Goal: Task Accomplishment & Management: Complete application form

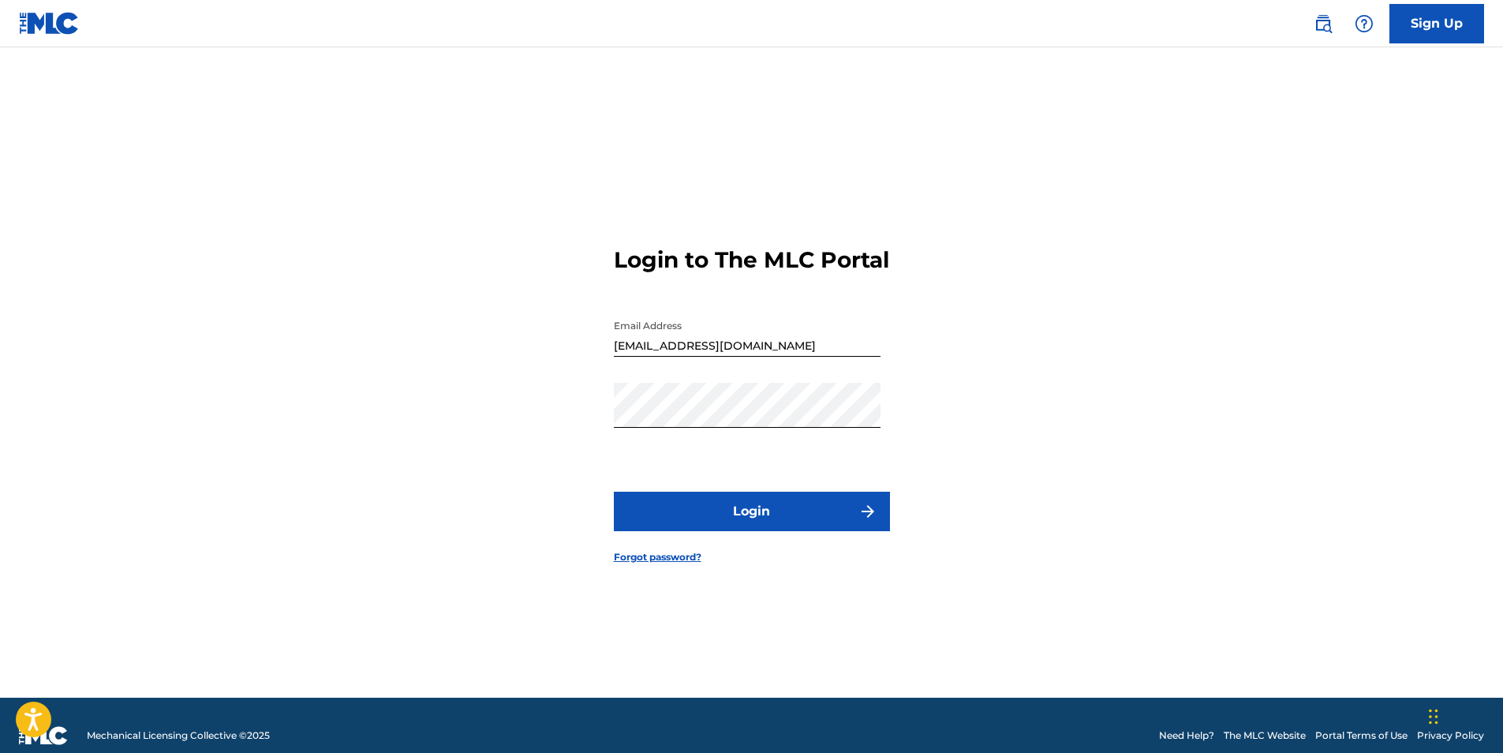
click at [720, 521] on button "Login" at bounding box center [752, 511] width 276 height 39
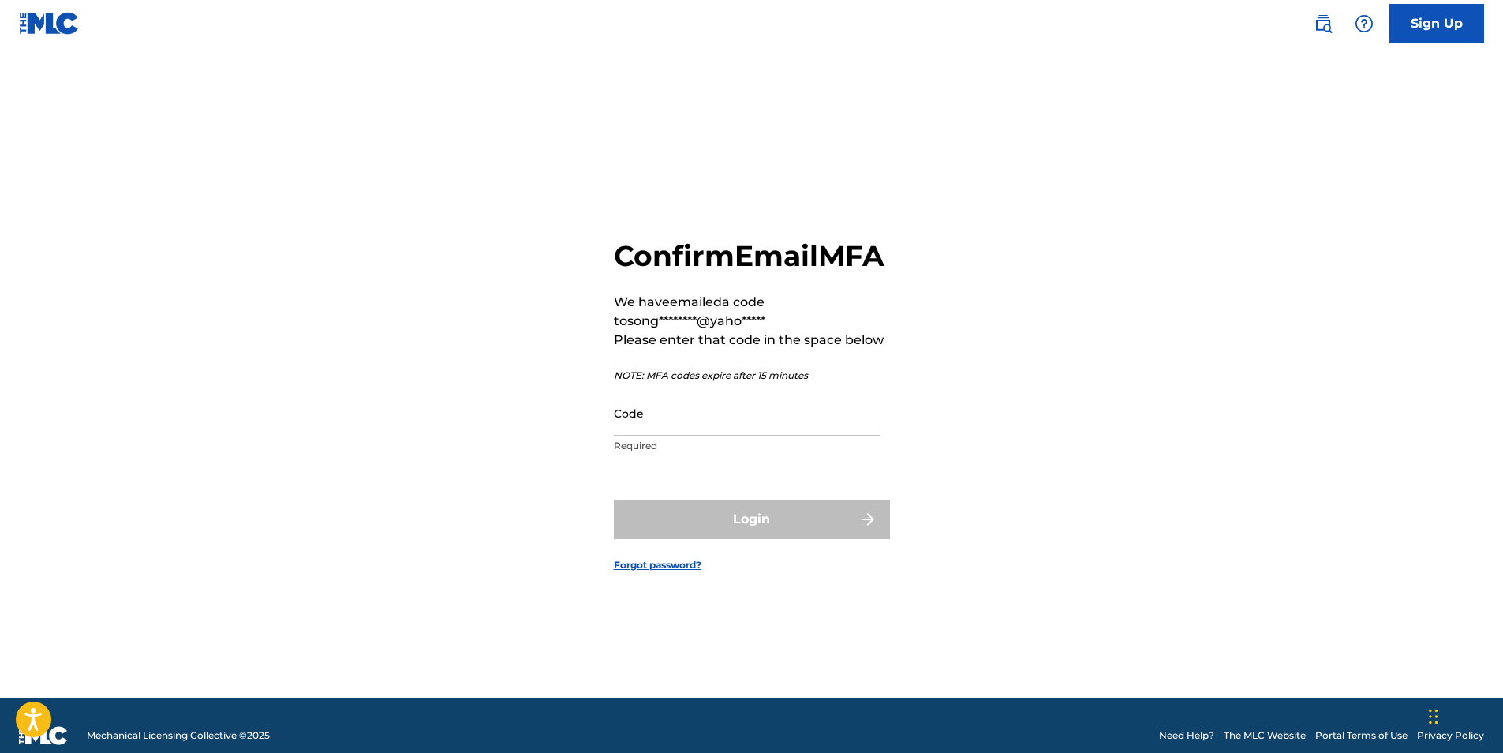
click at [697, 432] on input "Code" at bounding box center [747, 413] width 267 height 45
click at [672, 436] on input "Code" at bounding box center [747, 413] width 267 height 45
paste input "167769"
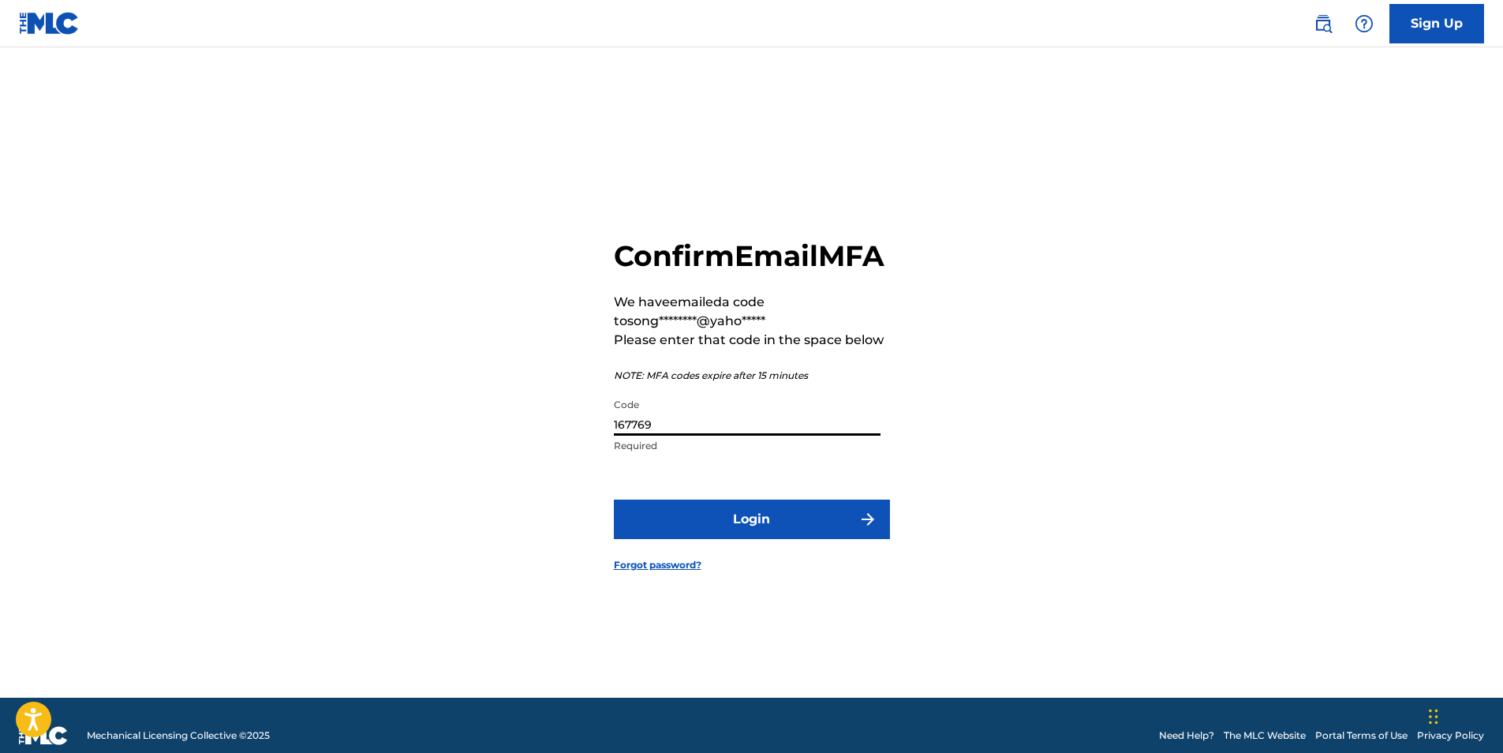
type input "167769"
click at [751, 531] on button "Login" at bounding box center [752, 519] width 276 height 39
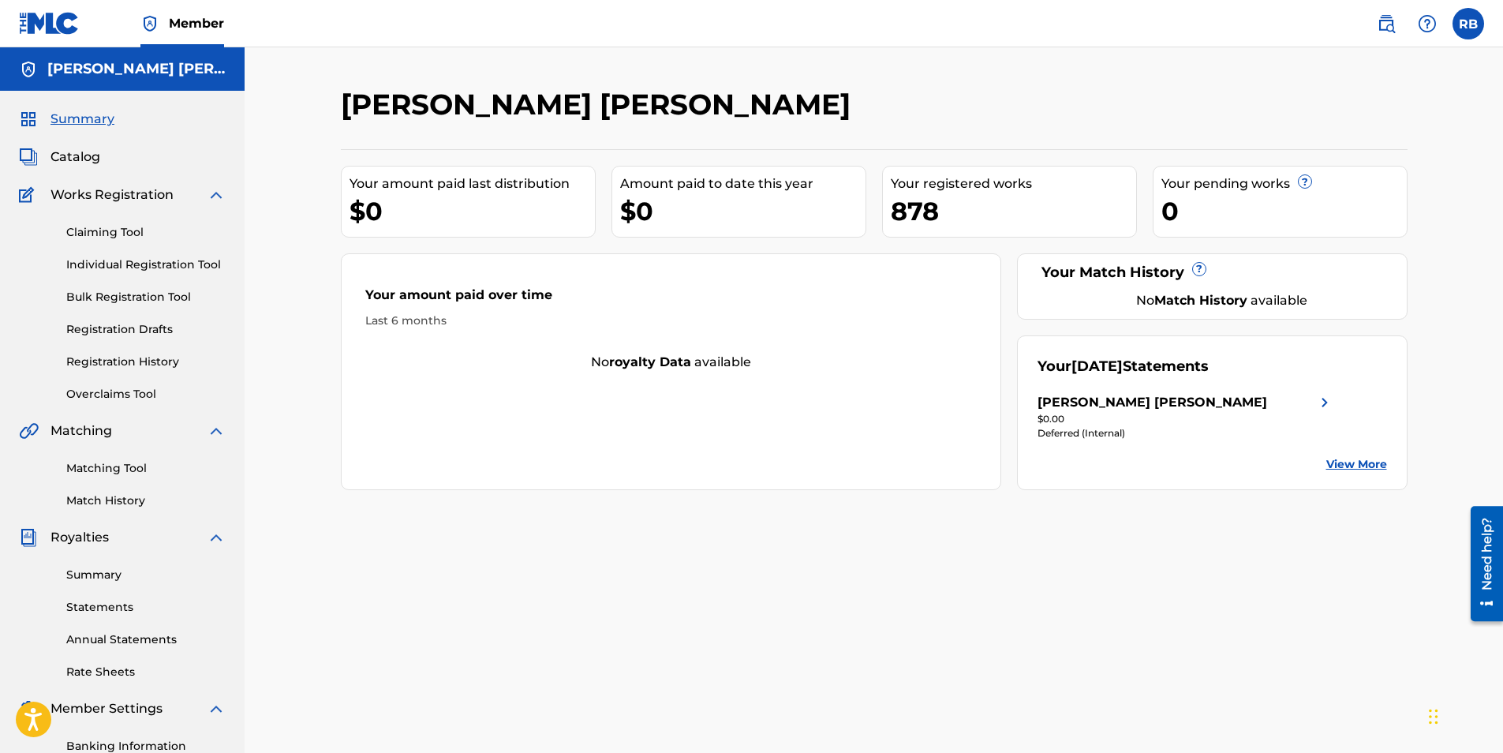
click at [1463, 21] on label at bounding box center [1469, 24] width 32 height 32
click at [1469, 24] on input "RB [PERSON_NAME] [EMAIL_ADDRESS][DOMAIN_NAME] Notification Preferences Profile …" at bounding box center [1469, 24] width 0 height 0
click at [120, 265] on link "Individual Registration Tool" at bounding box center [145, 264] width 159 height 17
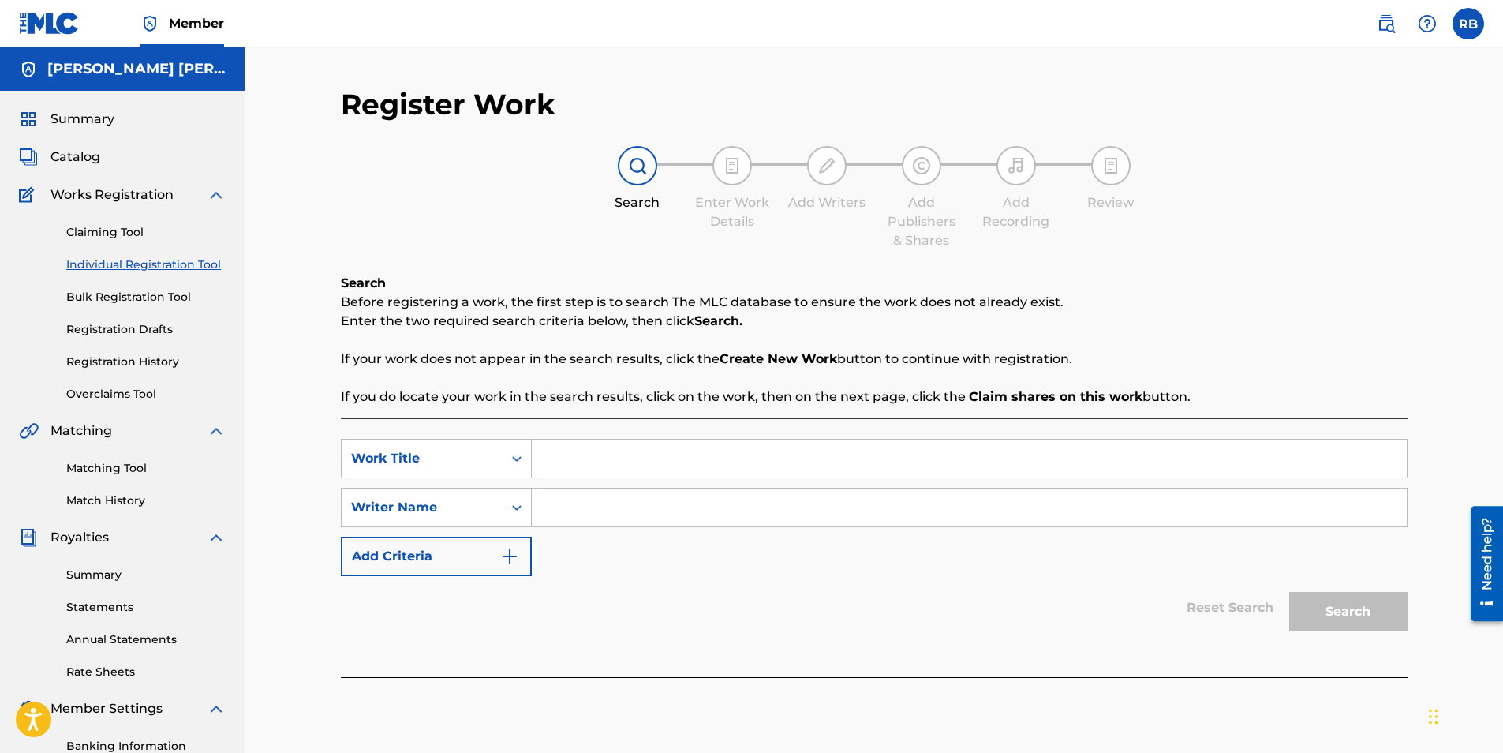
click at [619, 455] on input "Search Form" at bounding box center [969, 459] width 875 height 38
paste input "Taking a Chance aka My Time Machine"
type input "Taking a Chance aka My Time Machine"
click at [593, 500] on input "Search Form" at bounding box center [969, 507] width 875 height 38
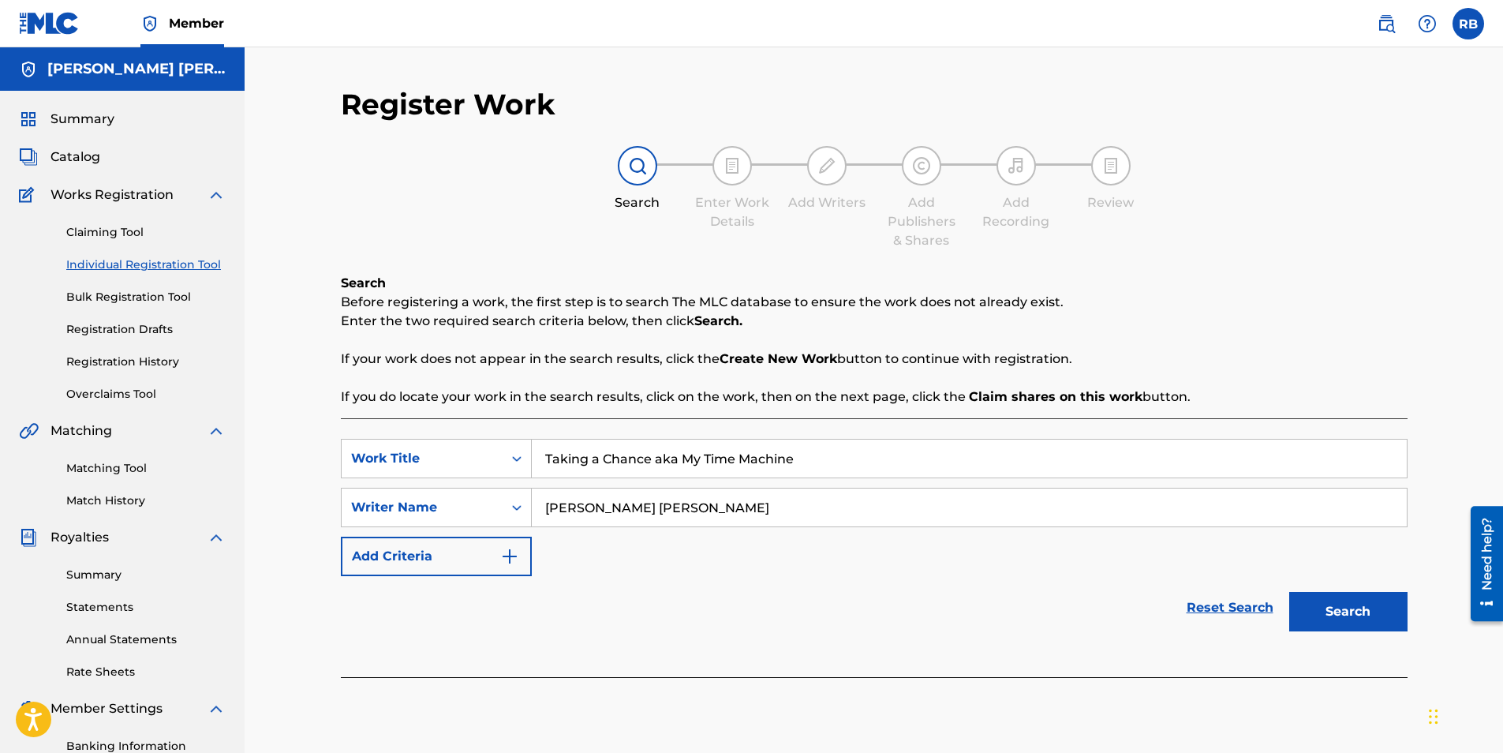
click at [600, 510] on input "[PERSON_NAME] [PERSON_NAME]" at bounding box center [969, 507] width 875 height 38
drag, startPoint x: 709, startPoint y: 511, endPoint x: 452, endPoint y: 496, distance: 256.9
click at [455, 500] on div "SearchWithCriteriaac6026da-a74d-45bd-95a1-2e087834e428 Writer Name [PERSON_NAME…" at bounding box center [874, 507] width 1067 height 39
click at [750, 512] on input "[PERSON_NAME] [PERSON_NAME]" at bounding box center [969, 507] width 875 height 38
type input "[PERSON_NAME] [PERSON_NAME]"
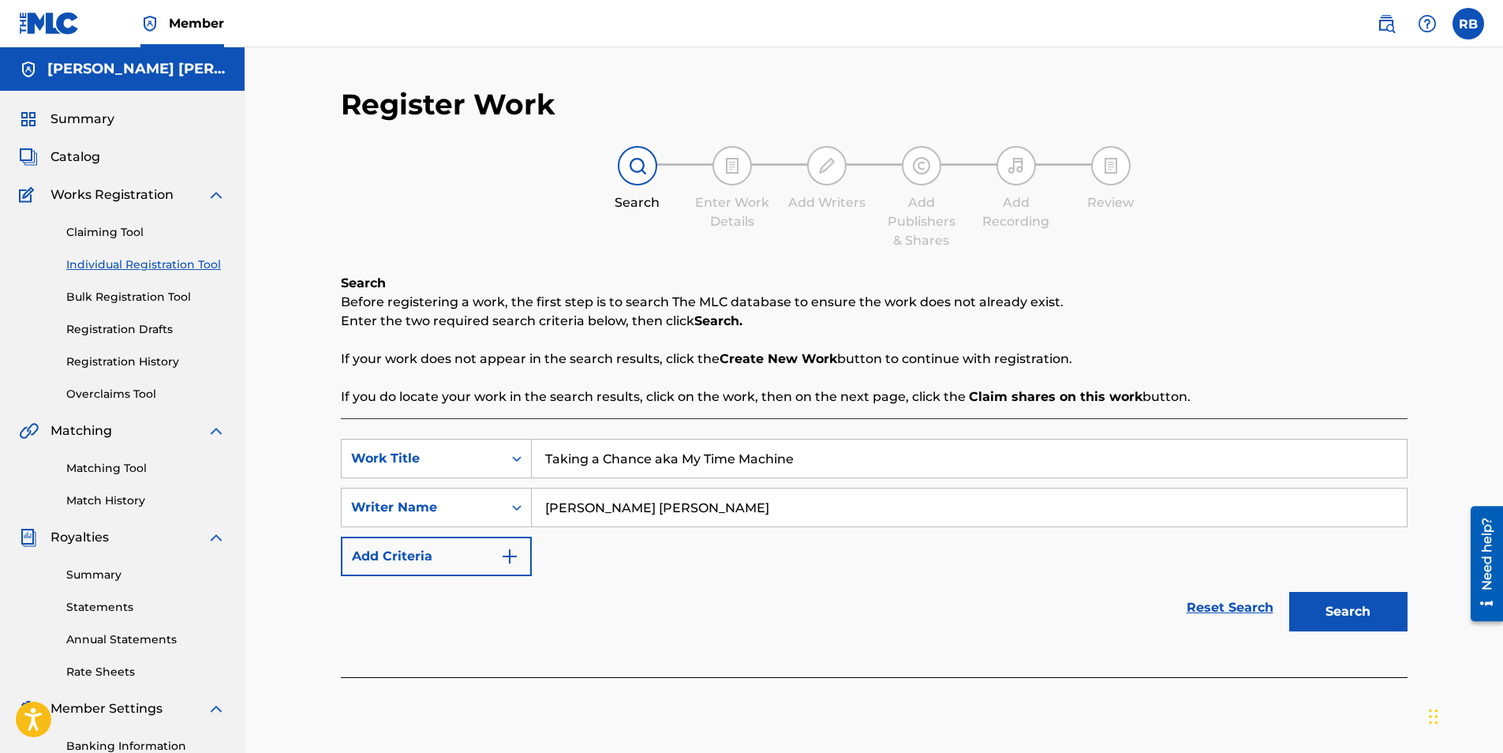
click at [1333, 616] on button "Search" at bounding box center [1348, 611] width 118 height 39
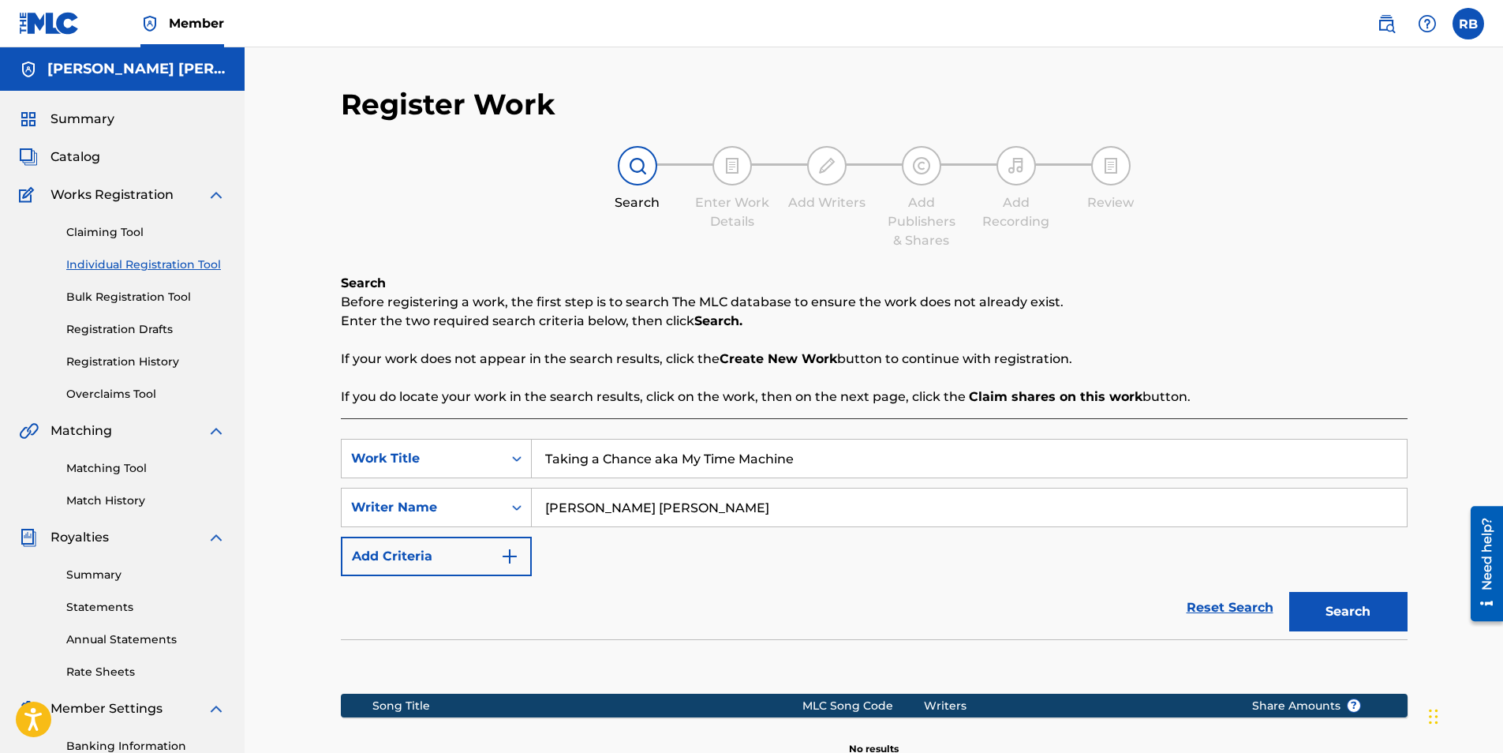
click at [1338, 608] on button "Search" at bounding box center [1348, 611] width 118 height 39
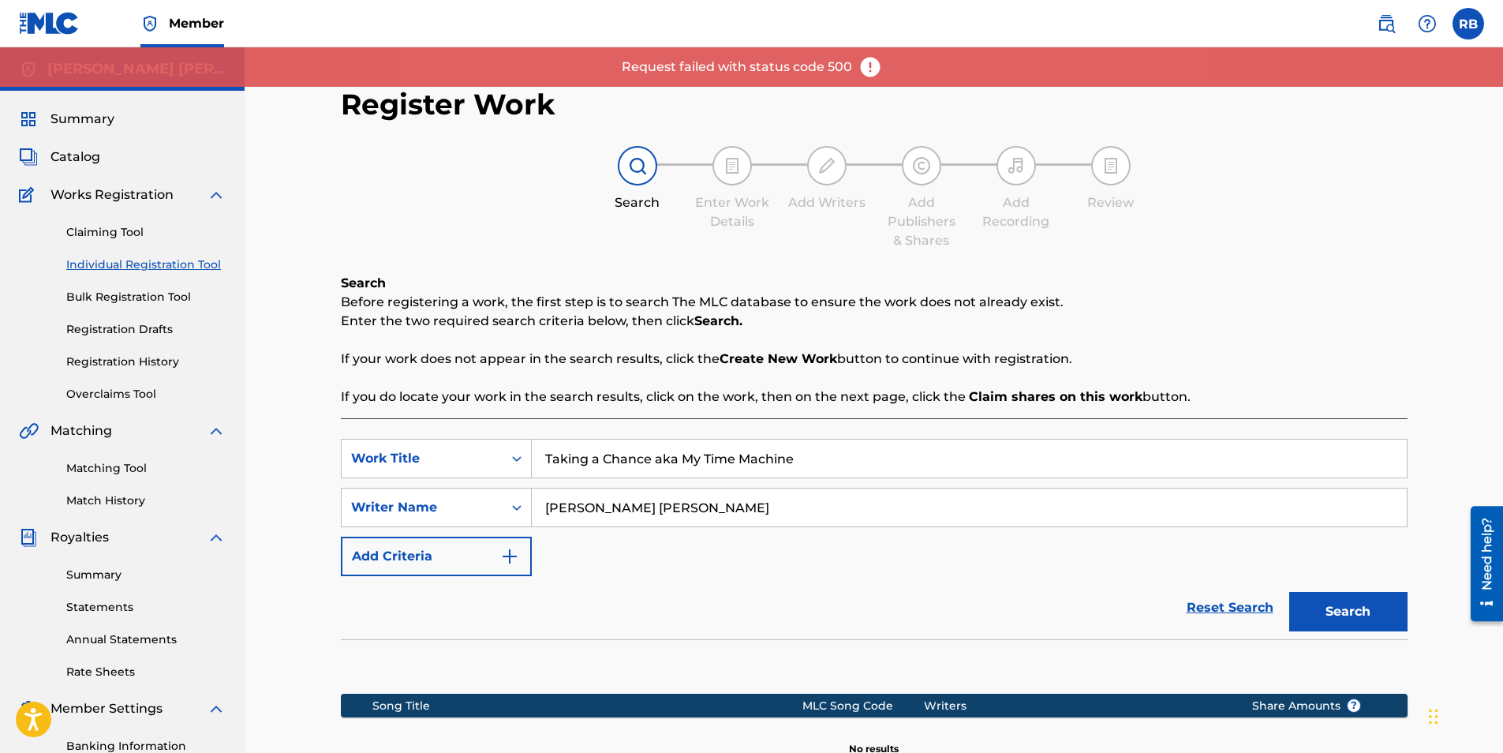
click at [689, 509] on input "[PERSON_NAME] [PERSON_NAME]" at bounding box center [969, 507] width 875 height 38
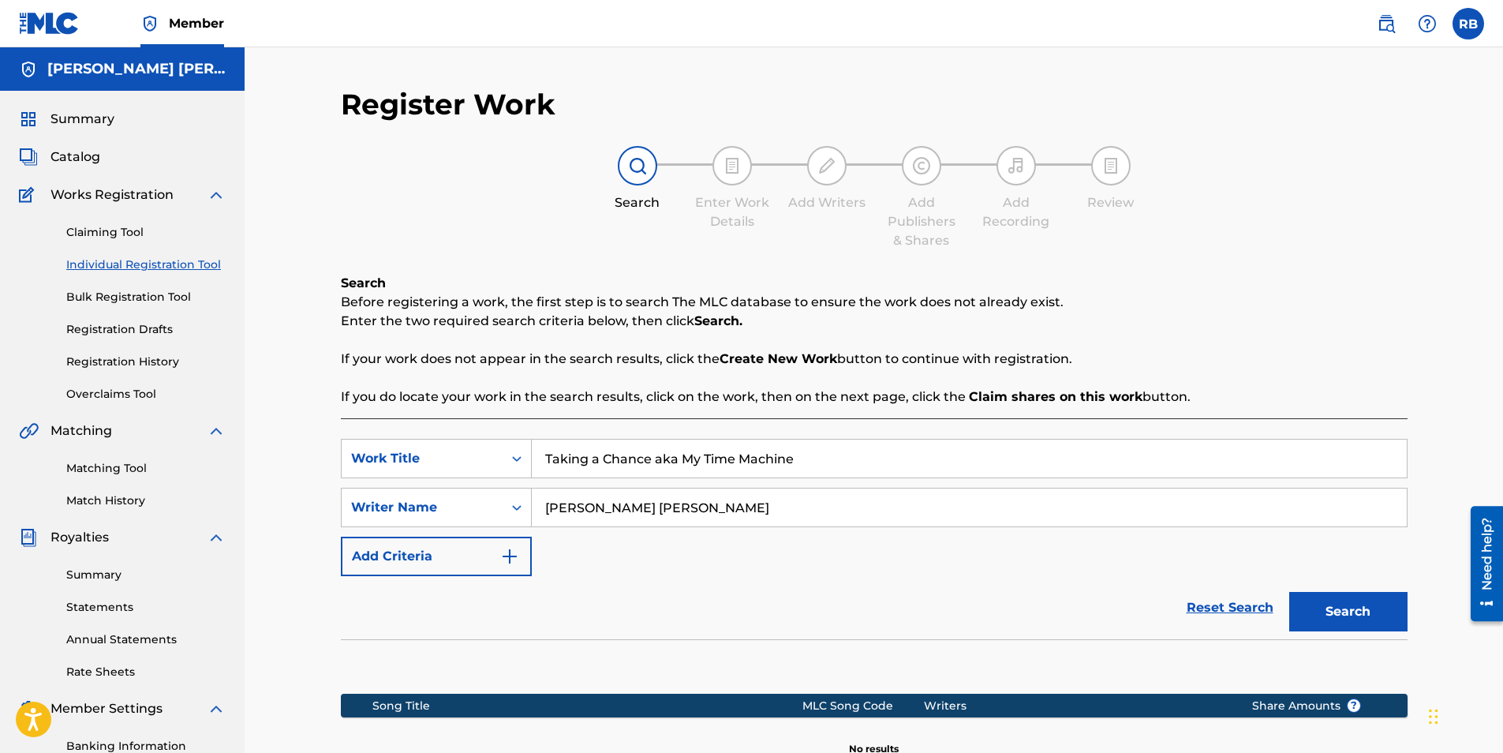
click at [1331, 619] on button "Search" at bounding box center [1348, 611] width 118 height 39
drag, startPoint x: 650, startPoint y: 462, endPoint x: 885, endPoint y: 472, distance: 234.6
click at [885, 472] on input "Taking a Chance aka My Time Machine" at bounding box center [969, 459] width 875 height 38
click at [687, 451] on input "Taking a Chance" at bounding box center [969, 459] width 875 height 38
click at [683, 603] on div "Reset Search Search" at bounding box center [874, 607] width 1067 height 63
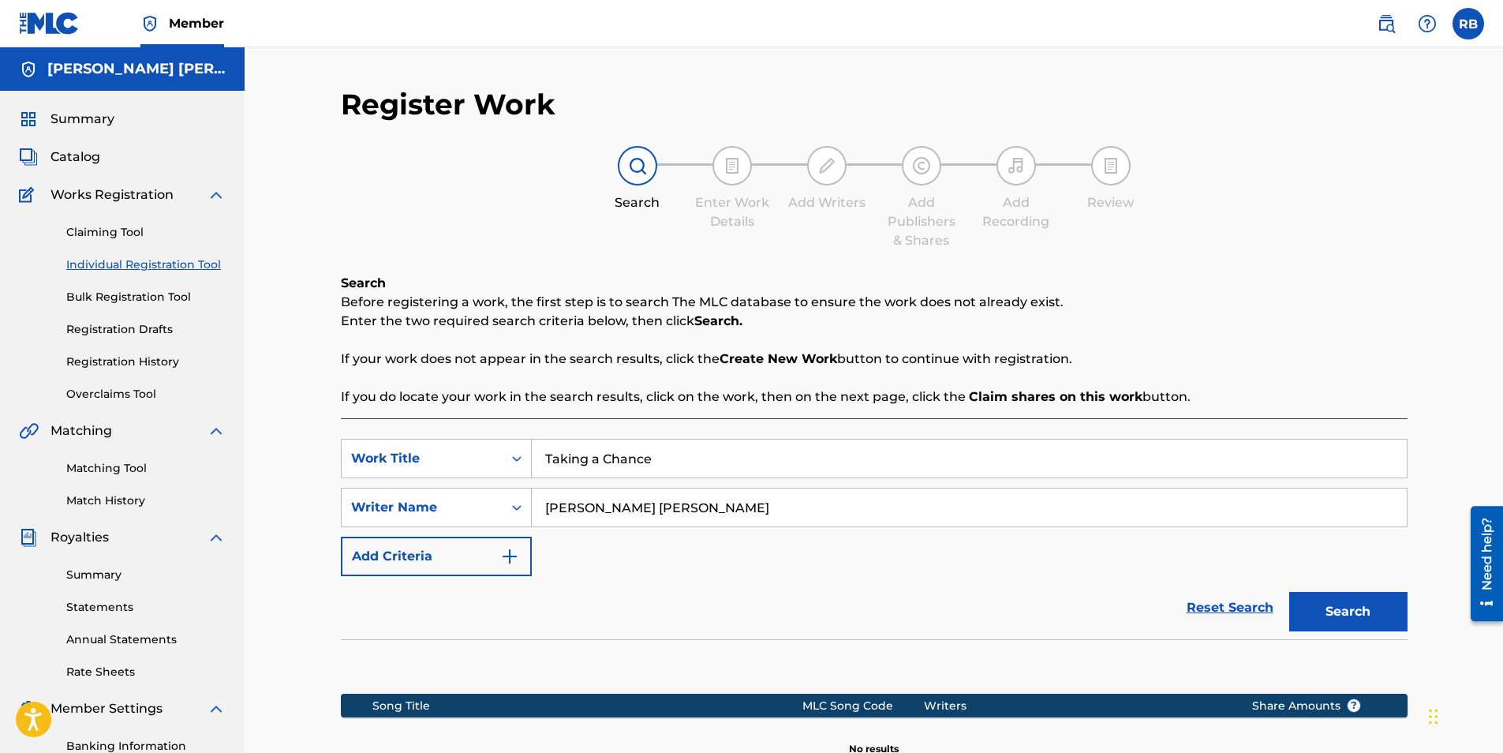
click at [713, 509] on input "[PERSON_NAME] [PERSON_NAME]" at bounding box center [969, 507] width 875 height 38
click at [1346, 612] on button "Search" at bounding box center [1348, 611] width 118 height 39
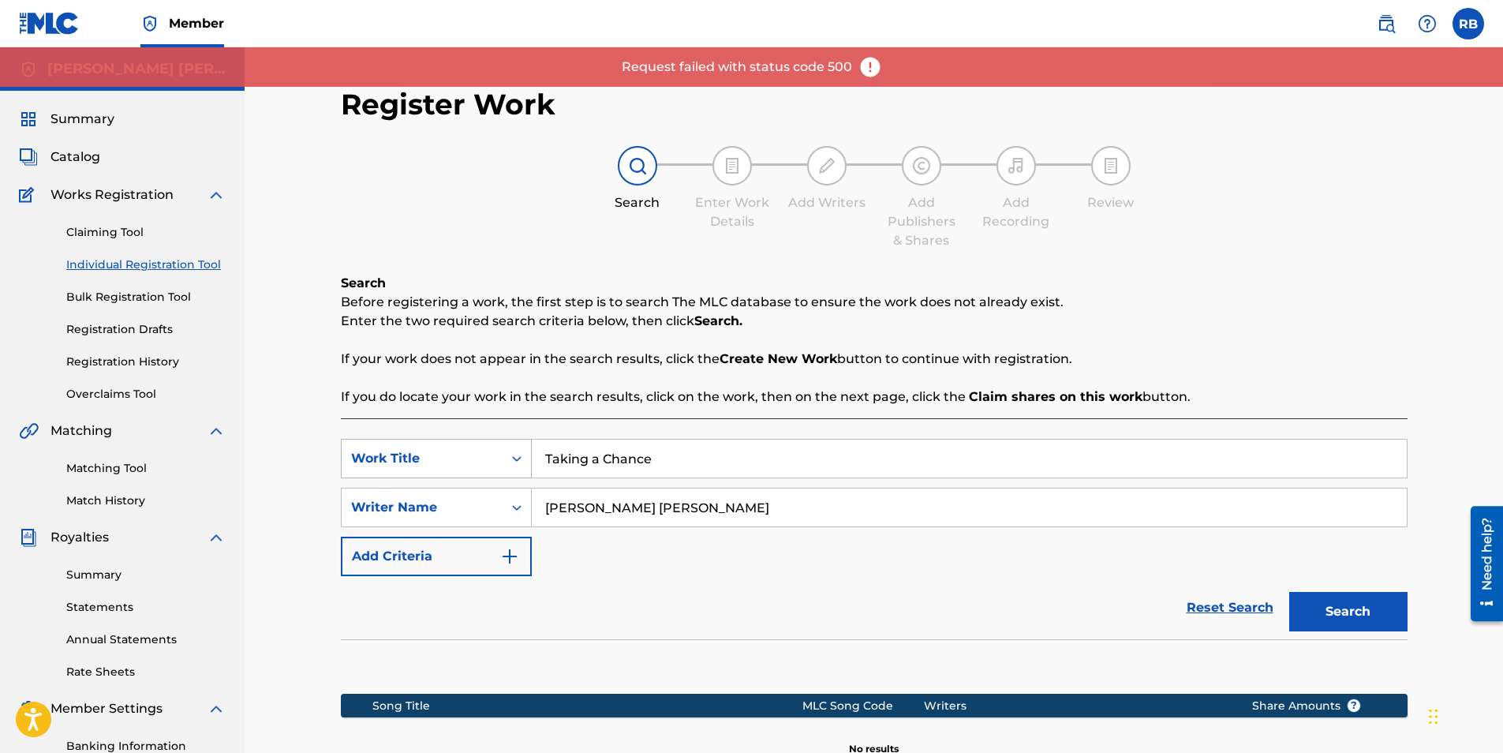
drag, startPoint x: 664, startPoint y: 457, endPoint x: 473, endPoint y: 453, distance: 191.8
click at [473, 453] on div "SearchWithCriteria5aaab569-8489-4d18-9015-6a7cef166c40 Work Title Taking a Chan…" at bounding box center [874, 458] width 1067 height 39
paste input "[PERSON_NAME] [PERSON_NAME]"
type input "[PERSON_NAME] [PERSON_NAME]"
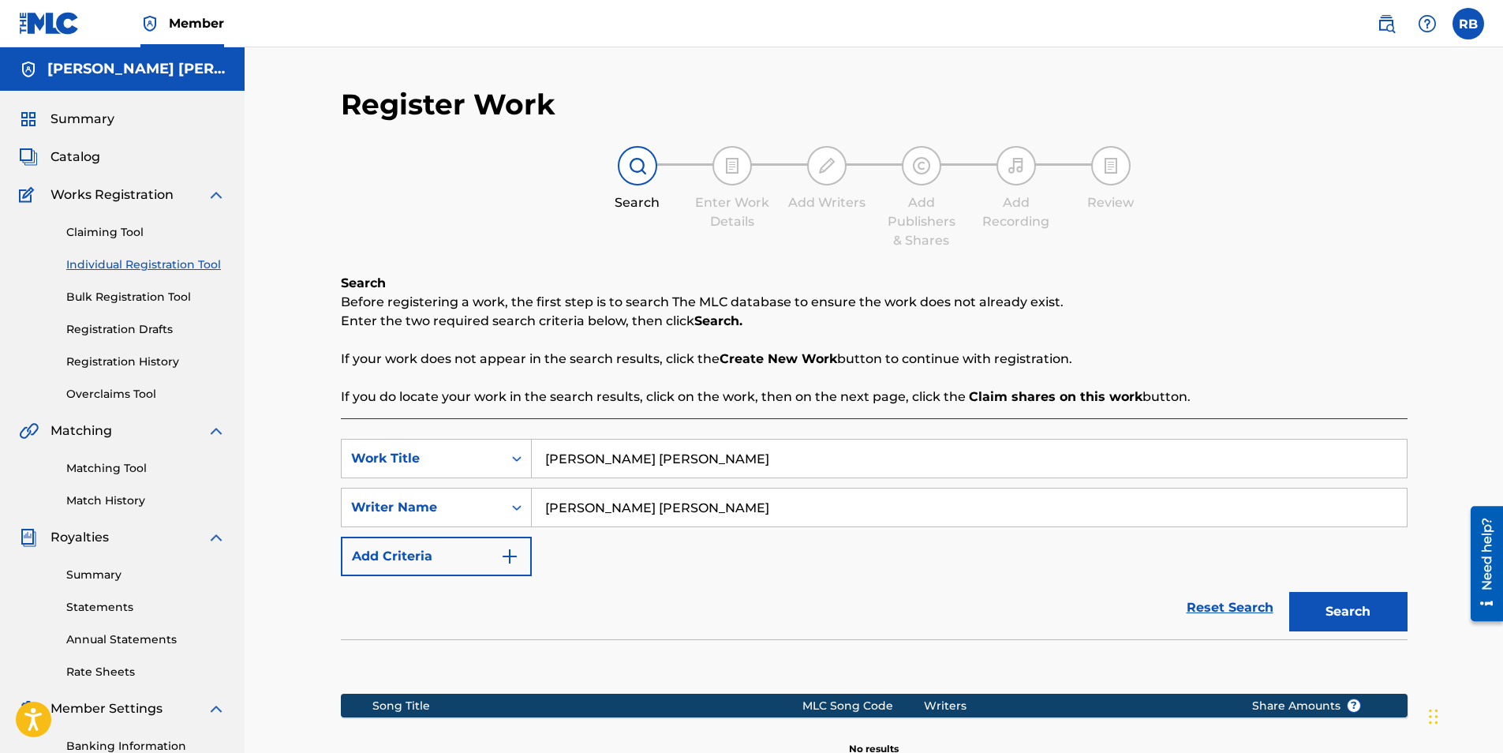
drag, startPoint x: 713, startPoint y: 455, endPoint x: 456, endPoint y: 438, distance: 257.8
click at [456, 438] on div "SearchWithCriteria5aaab569-8489-4d18-9015-6a7cef166c40 Work Title [PERSON_NAME]…" at bounding box center [874, 618] width 1067 height 401
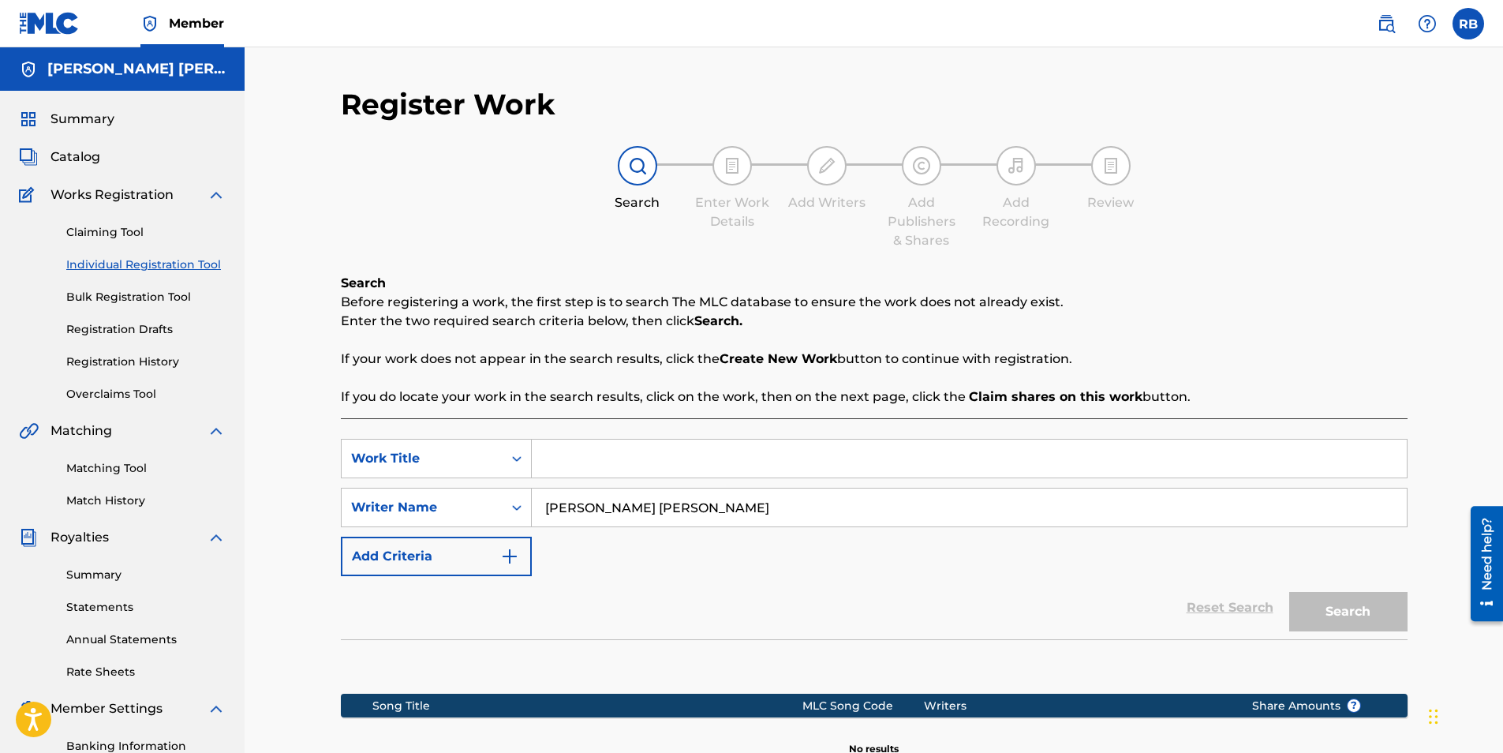
click at [570, 463] on input "Search Form" at bounding box center [969, 459] width 875 height 38
paste input "Taking a Chance aka My Time Machine"
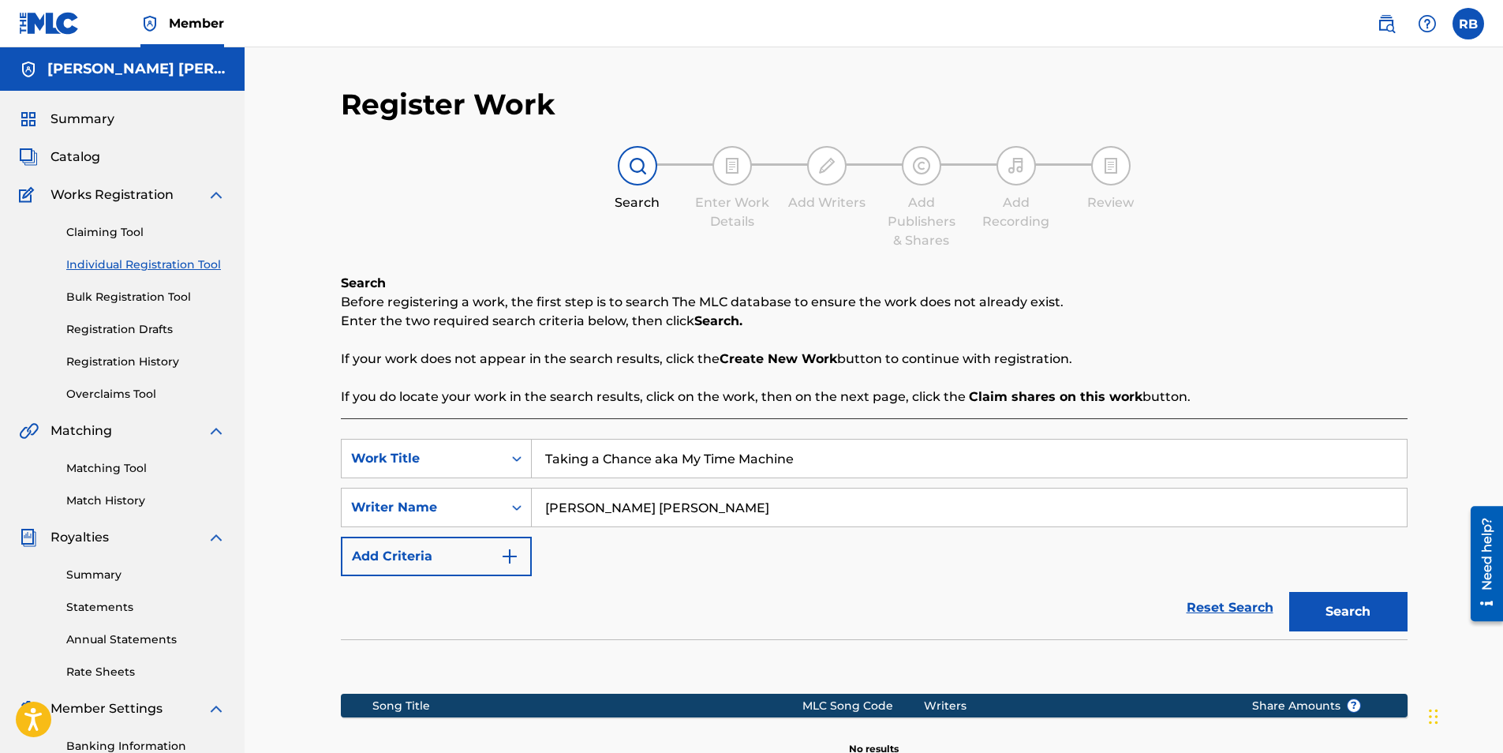
type input "Taking a Chance aka My Time Machine"
click at [717, 503] on input "[PERSON_NAME] [PERSON_NAME]" at bounding box center [969, 507] width 875 height 38
click at [1339, 607] on button "Search" at bounding box center [1348, 611] width 118 height 39
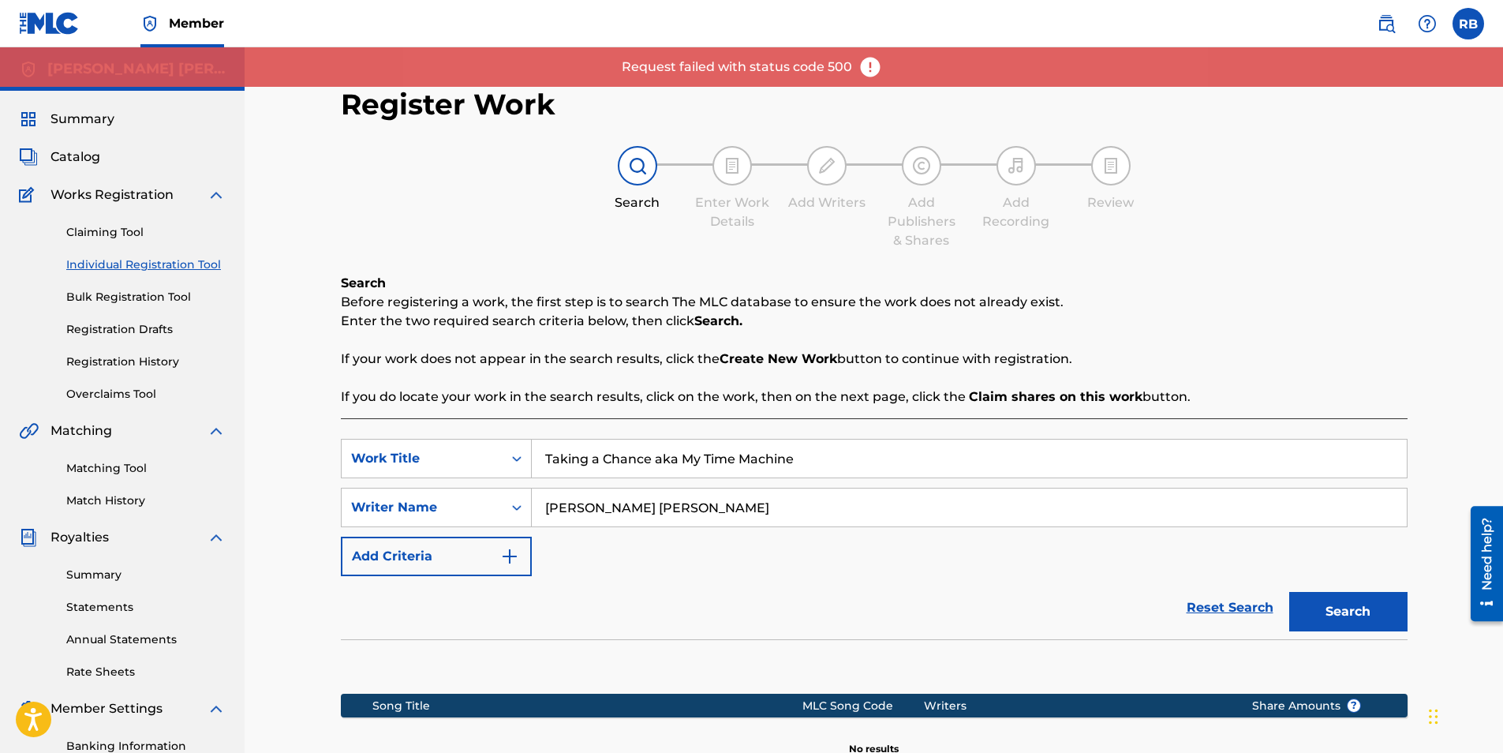
drag, startPoint x: 597, startPoint y: 508, endPoint x: 635, endPoint y: 510, distance: 38.7
click at [635, 510] on input "[PERSON_NAME] [PERSON_NAME]" at bounding box center [969, 507] width 875 height 38
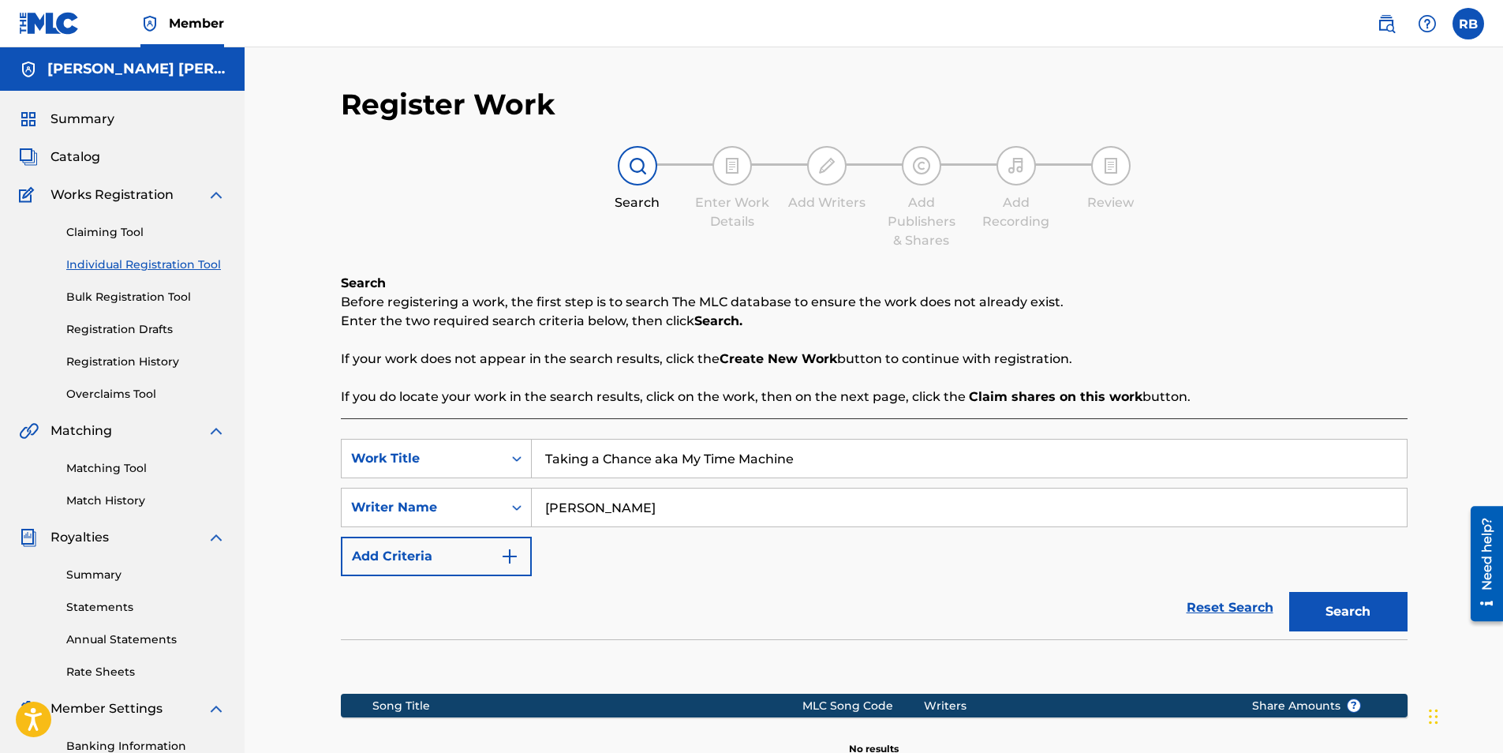
type input "[PERSON_NAME]"
click at [1357, 615] on button "Search" at bounding box center [1348, 611] width 118 height 39
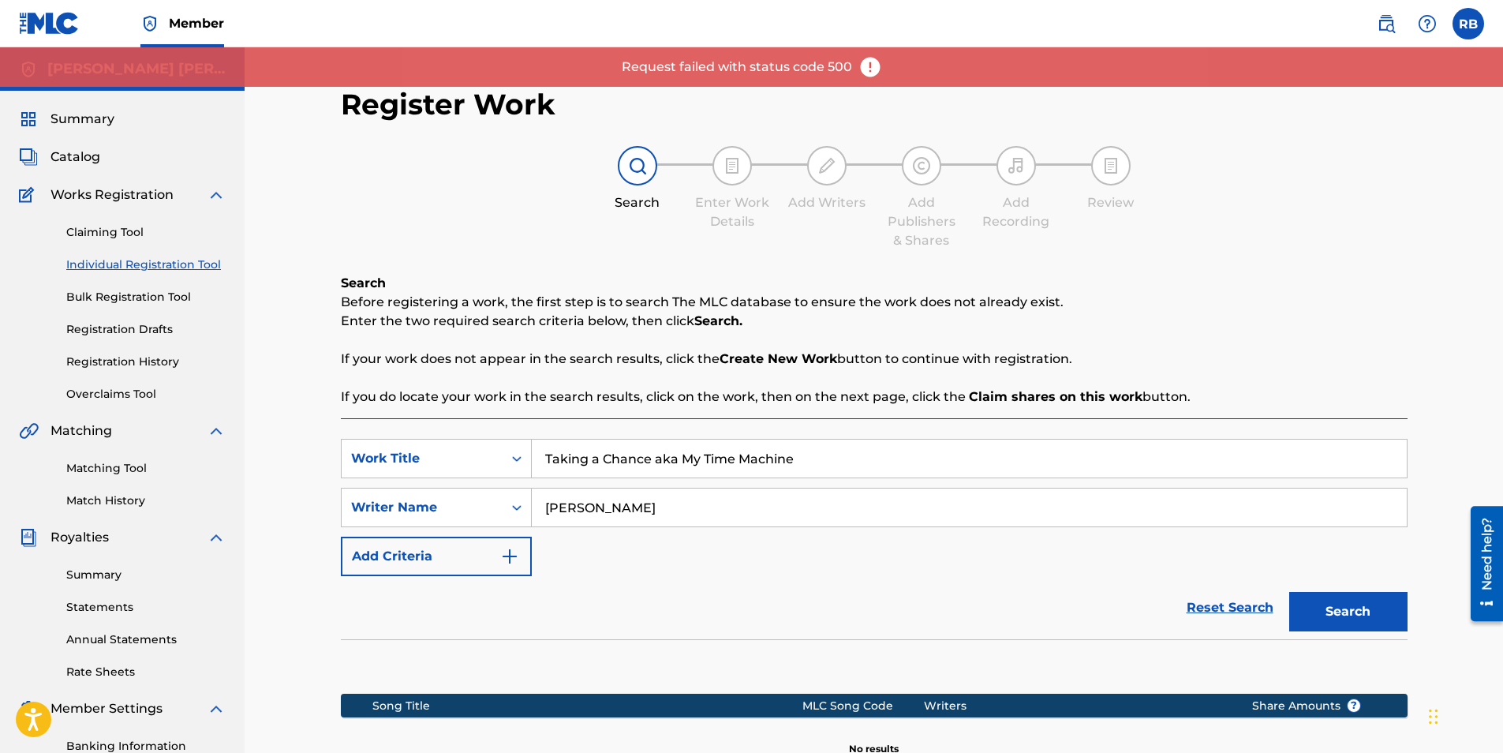
click at [599, 509] on input "[PERSON_NAME]" at bounding box center [969, 507] width 875 height 38
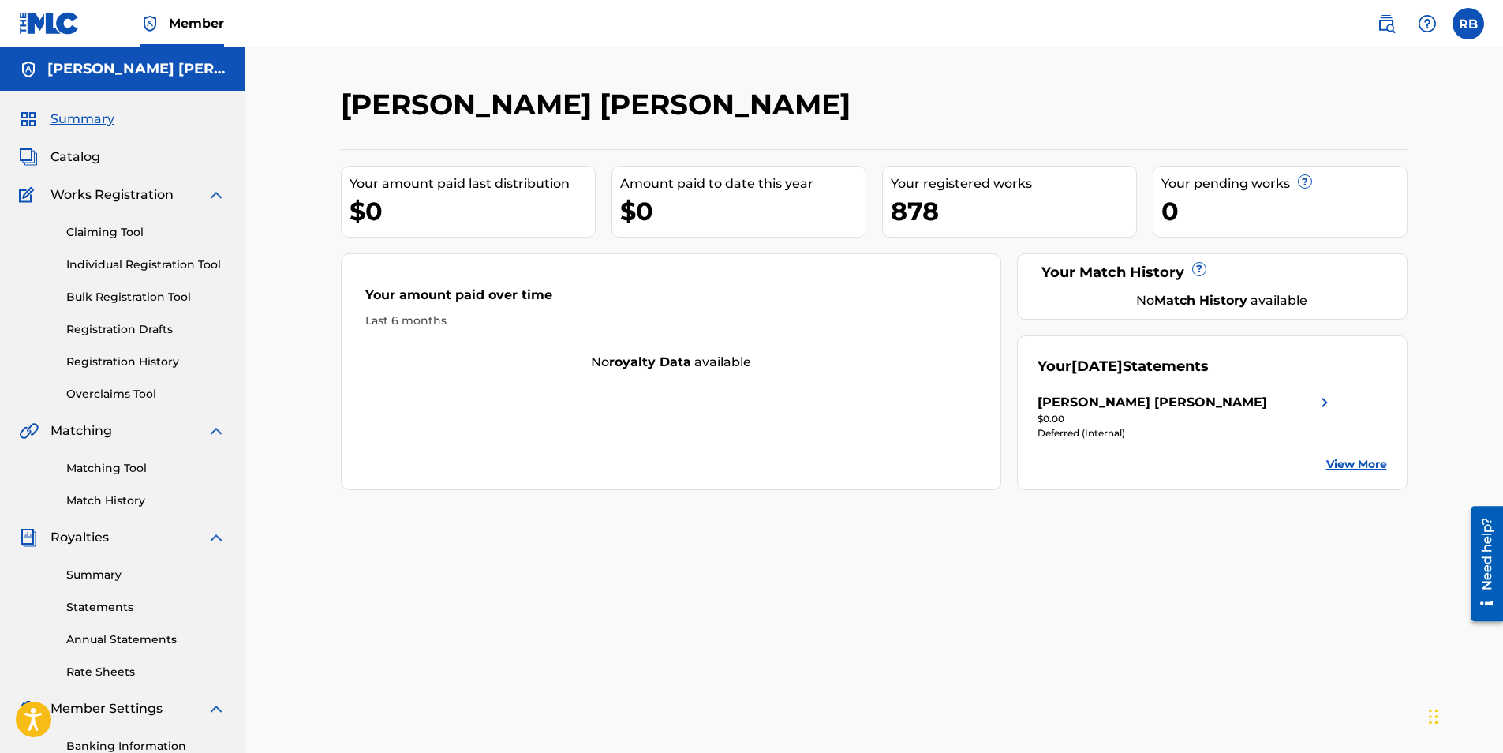
click at [128, 263] on link "Individual Registration Tool" at bounding box center [145, 264] width 159 height 17
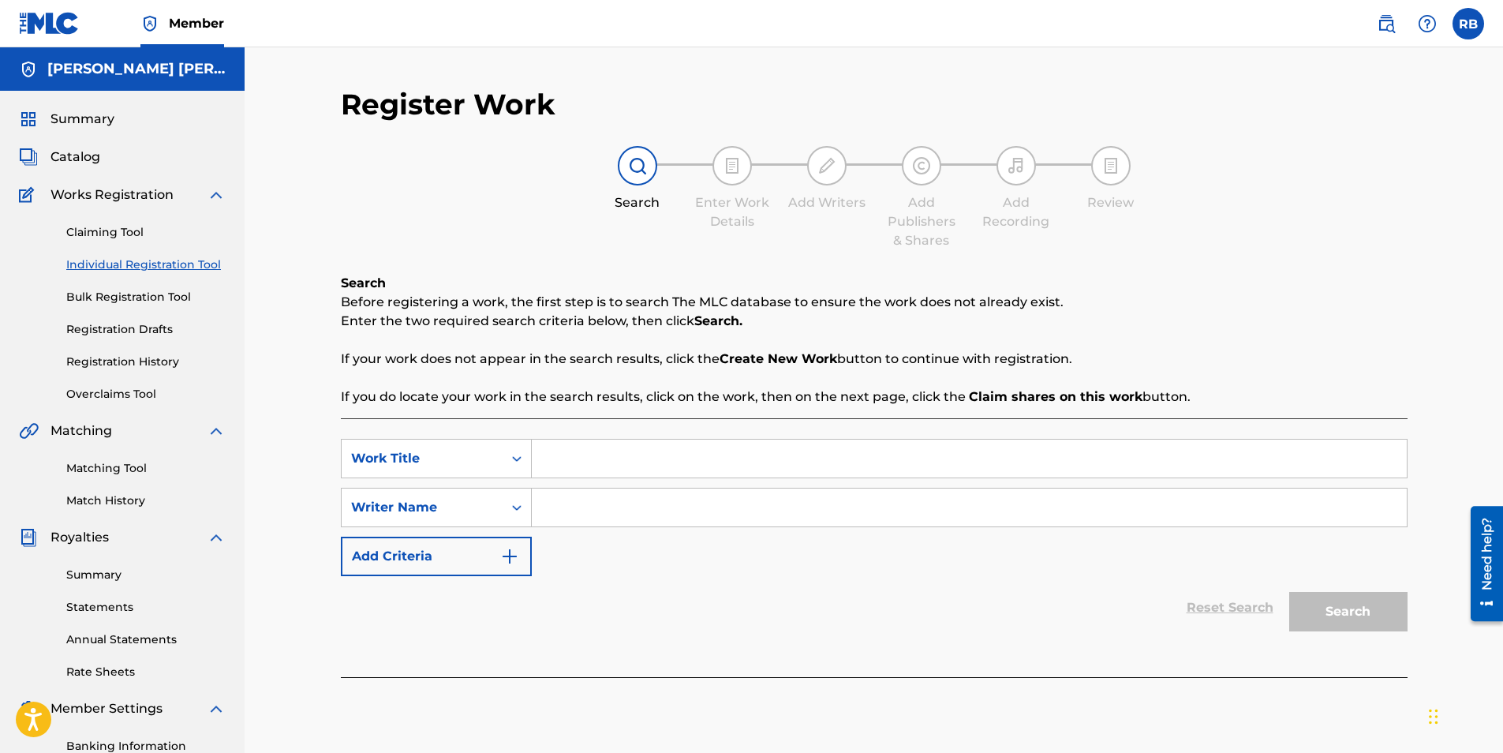
click at [593, 457] on input "Search Form" at bounding box center [969, 459] width 875 height 38
paste input "Taking a Chance aka My Time Machine"
type input "Taking a Chance aka My Time Machine"
click at [616, 500] on input "Search Form" at bounding box center [969, 507] width 875 height 38
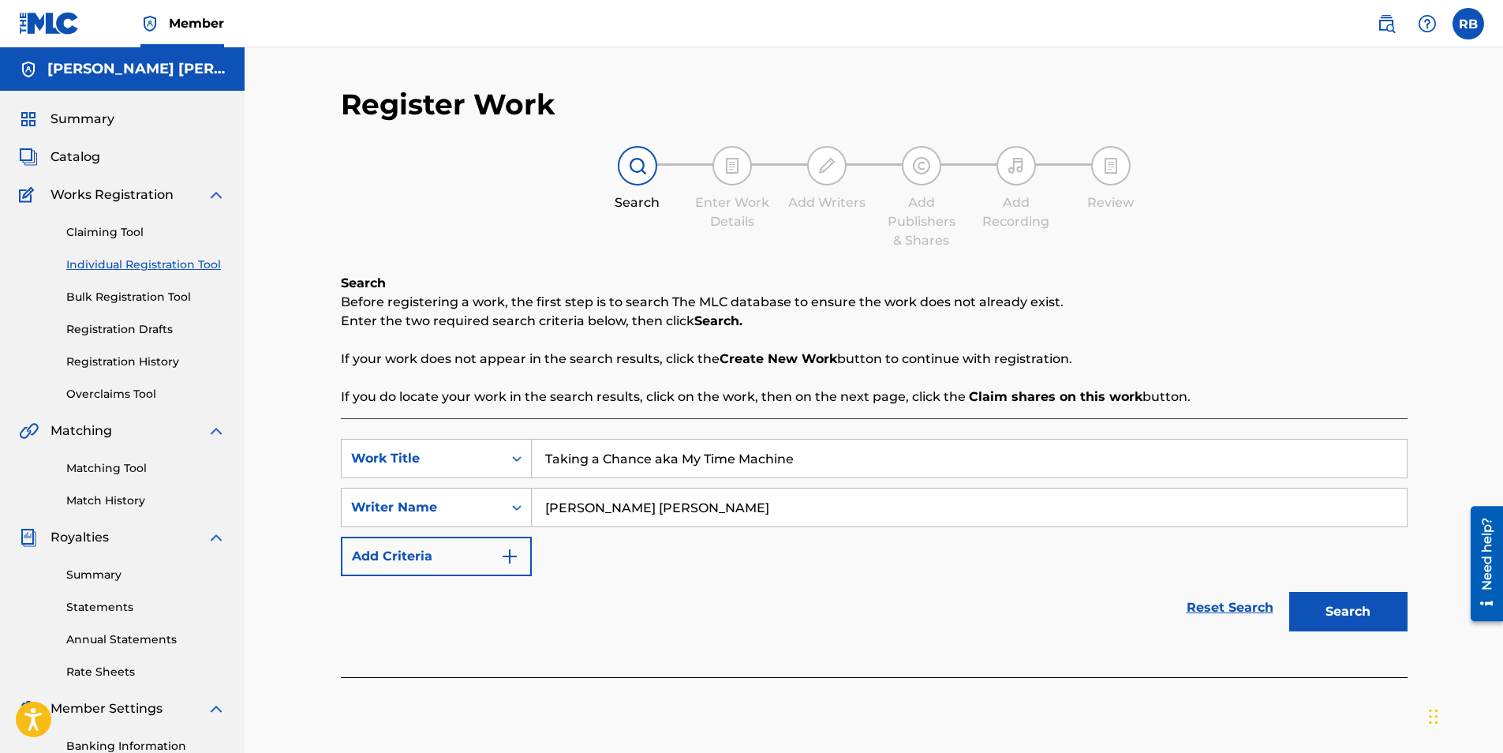
click at [708, 513] on input "[PERSON_NAME] [PERSON_NAME]" at bounding box center [969, 507] width 875 height 38
type input "[PERSON_NAME] [PERSON_NAME]"
click at [1328, 609] on button "Search" at bounding box center [1348, 611] width 118 height 39
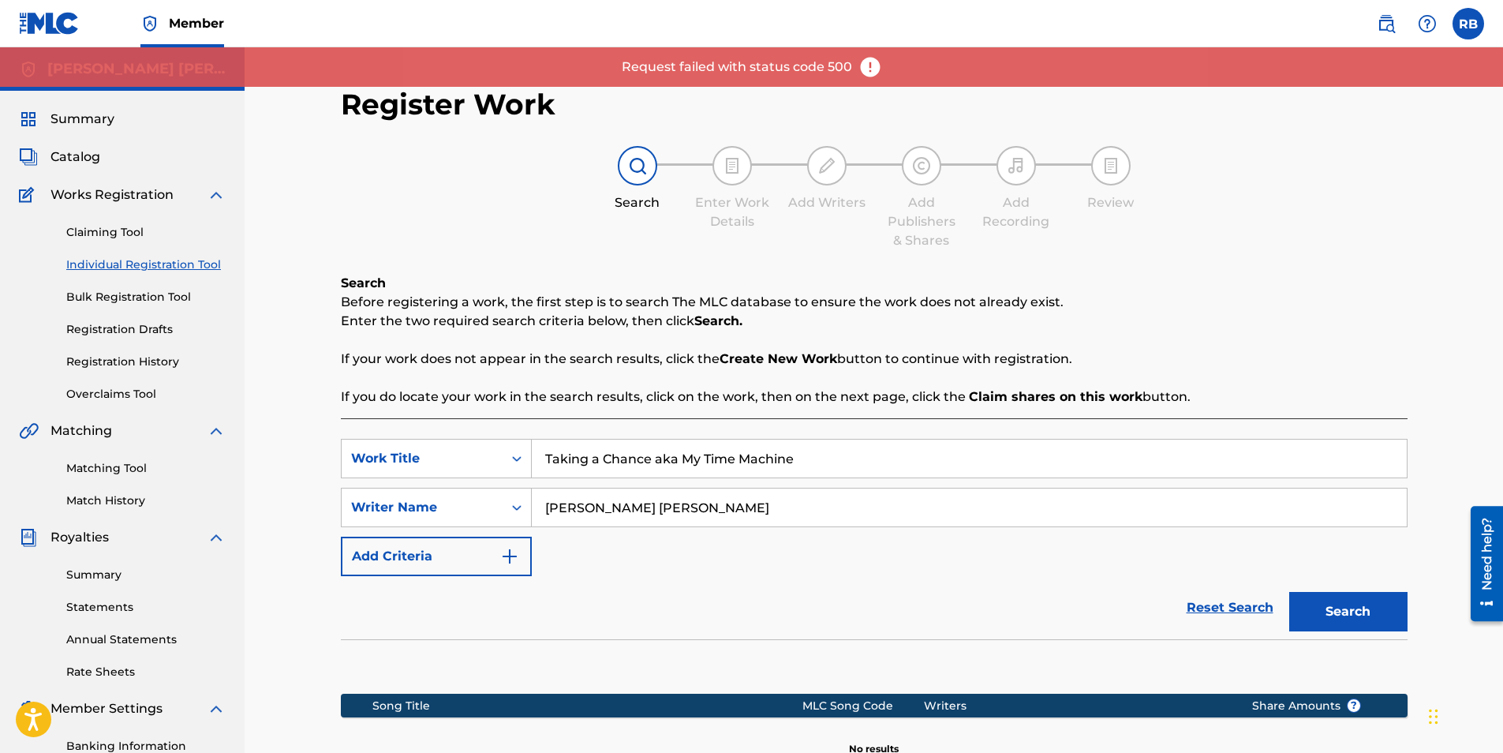
click at [1334, 614] on button "Search" at bounding box center [1348, 611] width 118 height 39
click at [1335, 614] on button "Search" at bounding box center [1348, 611] width 118 height 39
click at [1336, 614] on button "Search" at bounding box center [1348, 611] width 118 height 39
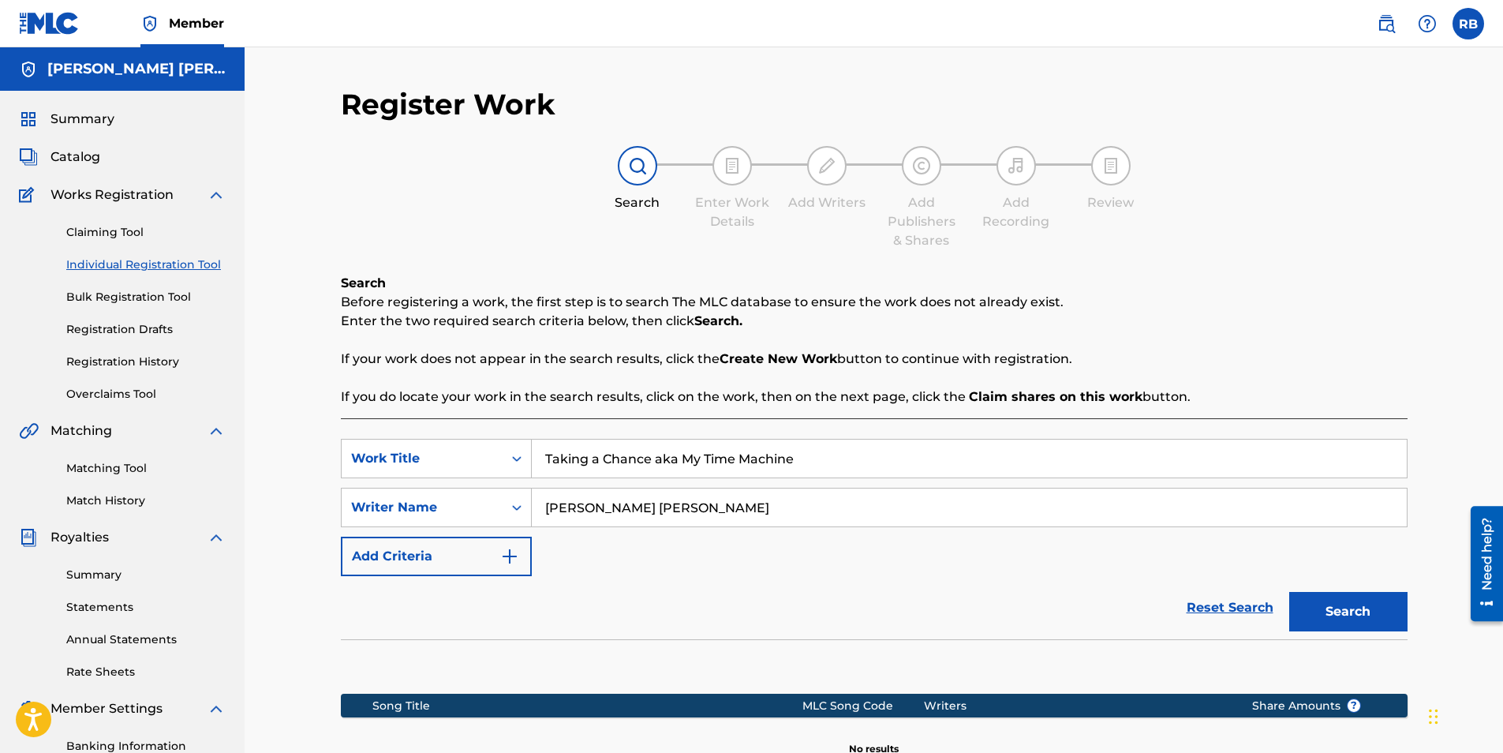
click at [1330, 611] on button "Search" at bounding box center [1348, 611] width 118 height 39
drag, startPoint x: 1508, startPoint y: 1, endPoint x: 1170, endPoint y: 28, distance: 338.8
click at [1170, 31] on nav "Member RB RB [PERSON_NAME] [EMAIL_ADDRESS][DOMAIN_NAME] Notification Preference…" at bounding box center [751, 23] width 1503 height 47
click at [1470, 24] on label at bounding box center [1469, 24] width 32 height 32
click at [1469, 24] on input "RB [PERSON_NAME] [EMAIL_ADDRESS][DOMAIN_NAME] Notification Preferences Profile …" at bounding box center [1469, 24] width 0 height 0
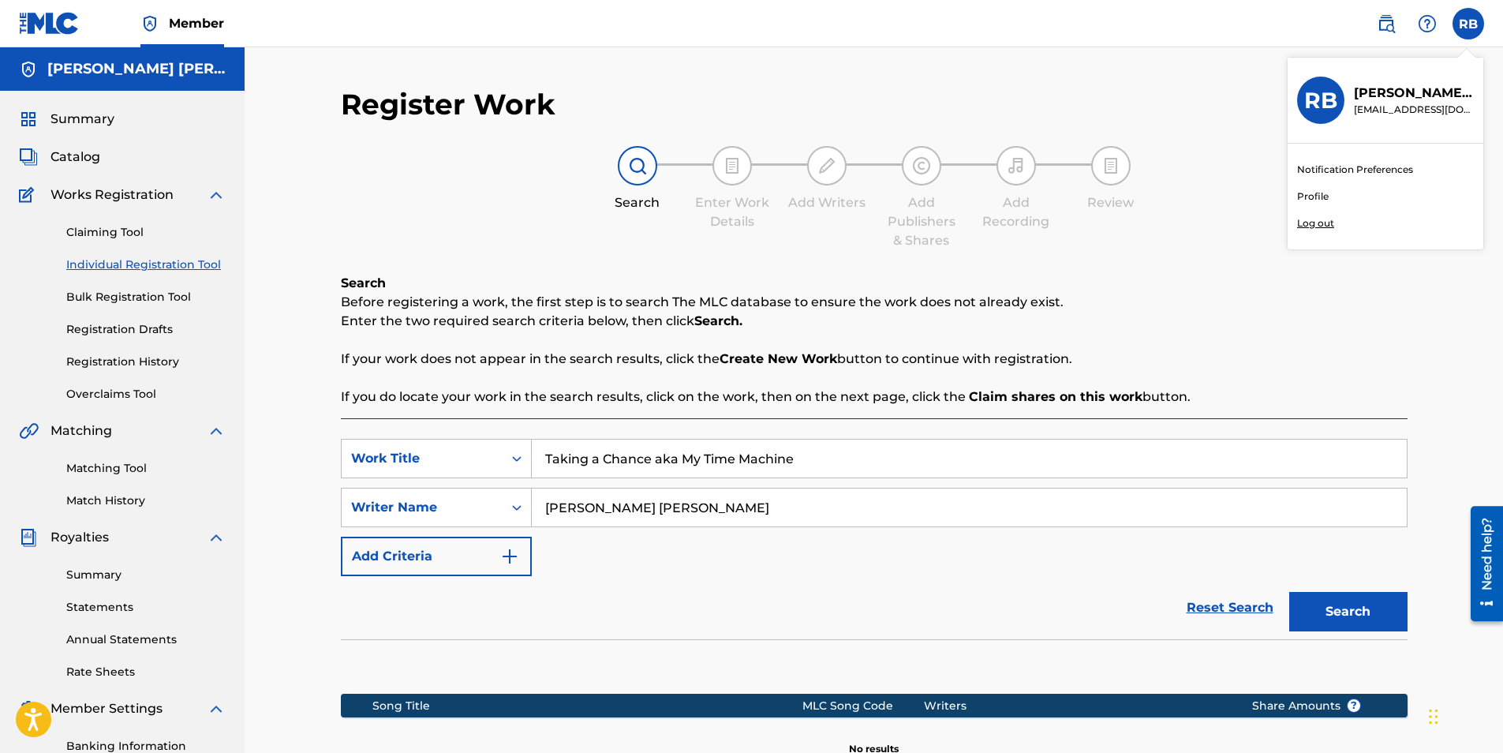
click at [1312, 223] on p "Log out" at bounding box center [1315, 223] width 37 height 14
click at [1469, 24] on input "RB [PERSON_NAME] [EMAIL_ADDRESS][DOMAIN_NAME] Notification Preferences Profile …" at bounding box center [1469, 24] width 0 height 0
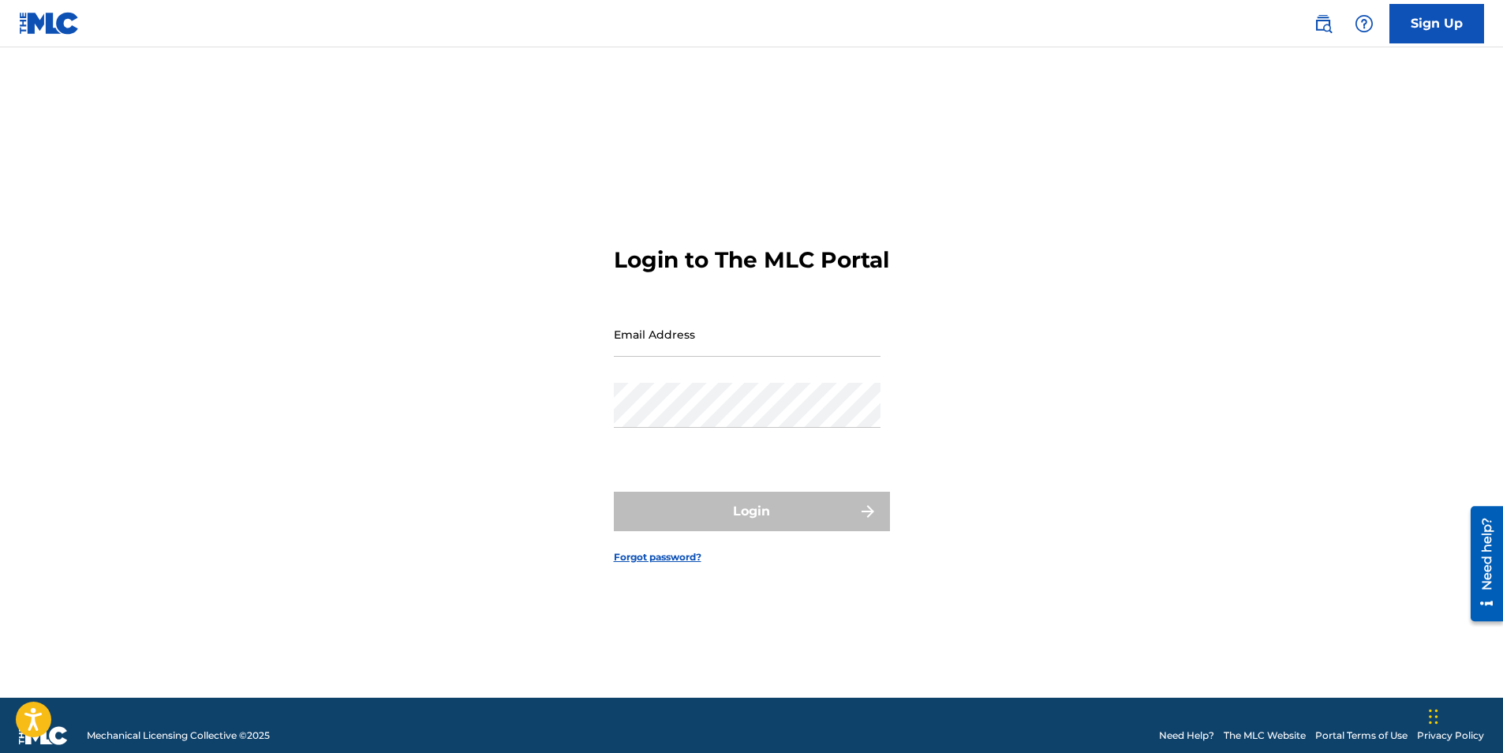
type input "[EMAIL_ADDRESS][DOMAIN_NAME]"
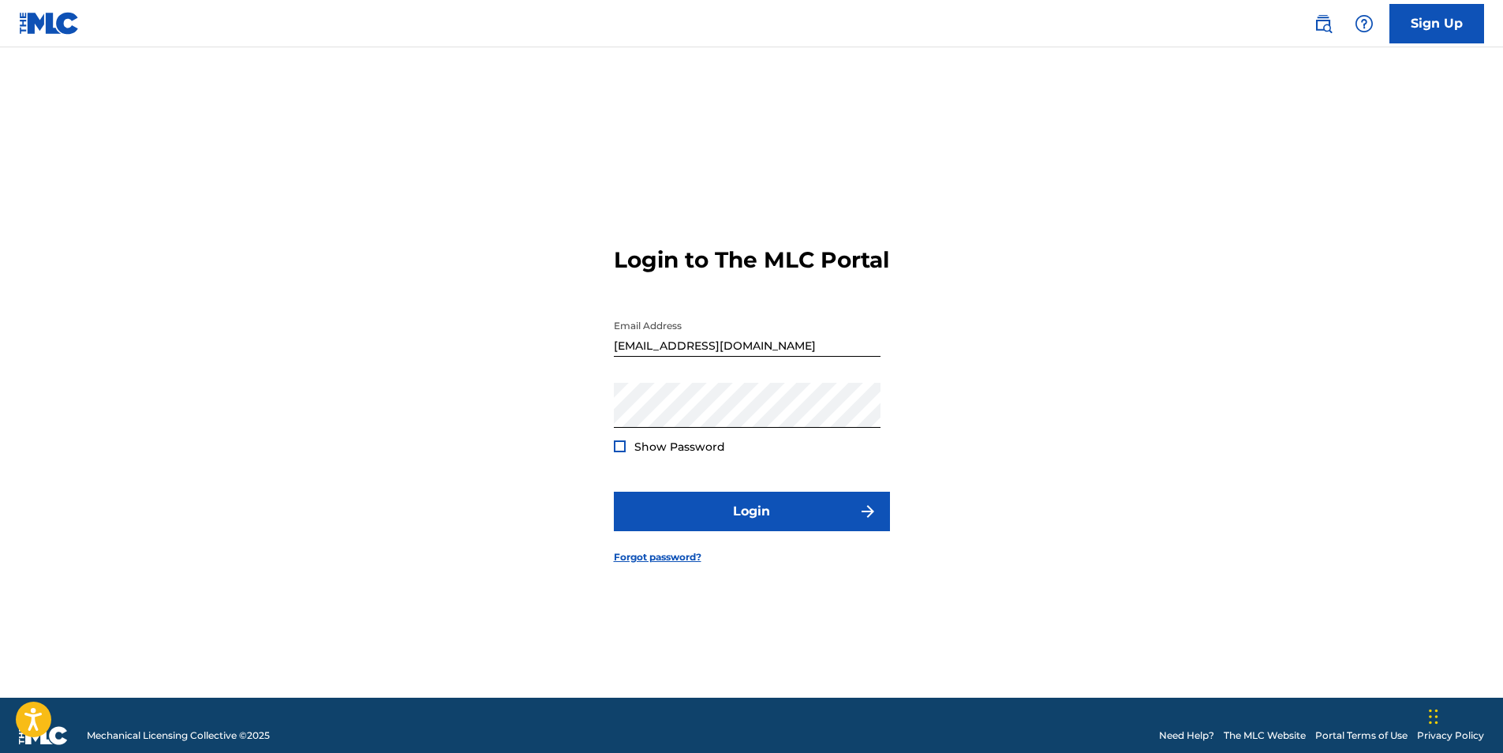
click at [546, 465] on div "Login to The MLC Portal Email Address songsculptor@yahoo.com Password Show Pass…" at bounding box center [752, 392] width 1105 height 611
click at [760, 530] on button "Login" at bounding box center [752, 511] width 276 height 39
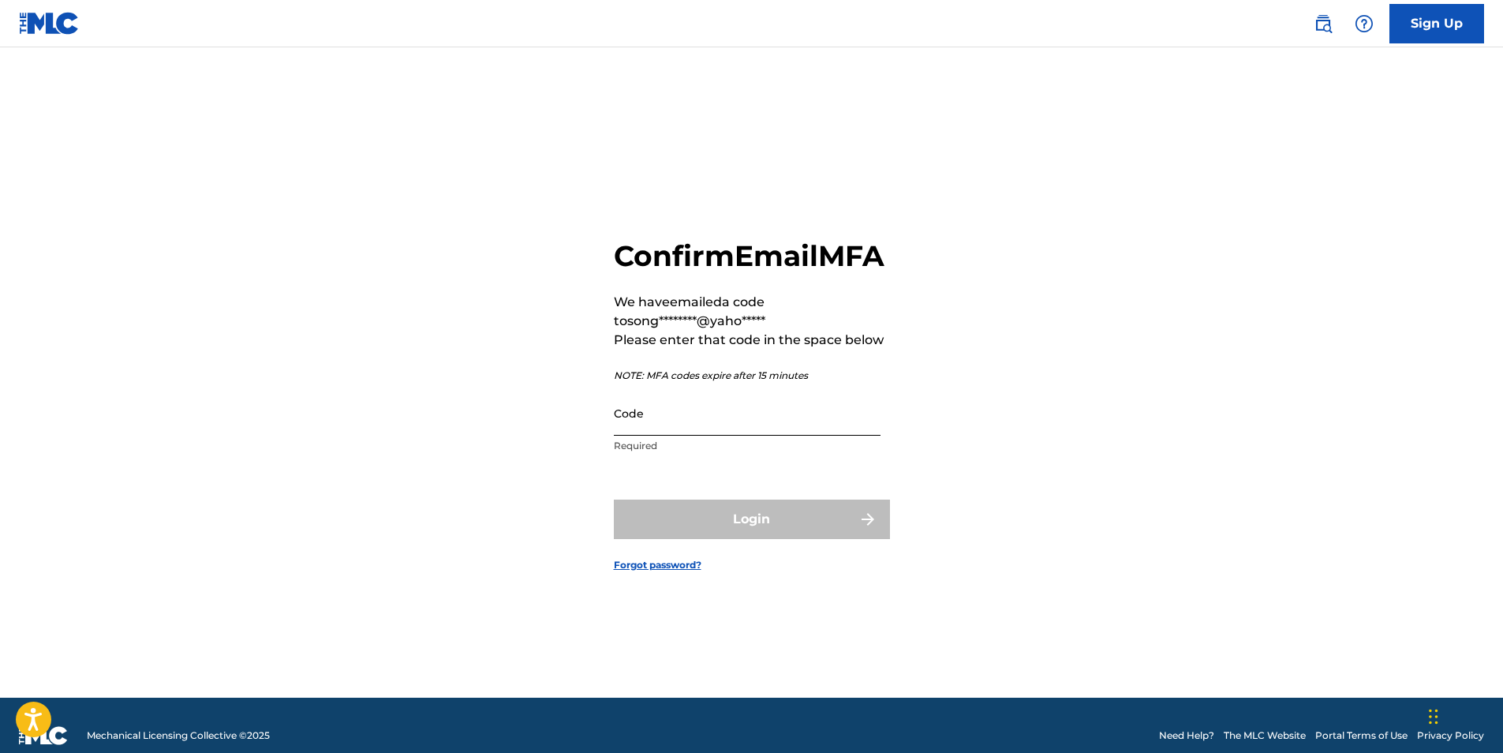
click at [666, 436] on input "Code" at bounding box center [747, 413] width 267 height 45
click at [668, 428] on input "Code" at bounding box center [747, 413] width 267 height 45
paste input "513252"
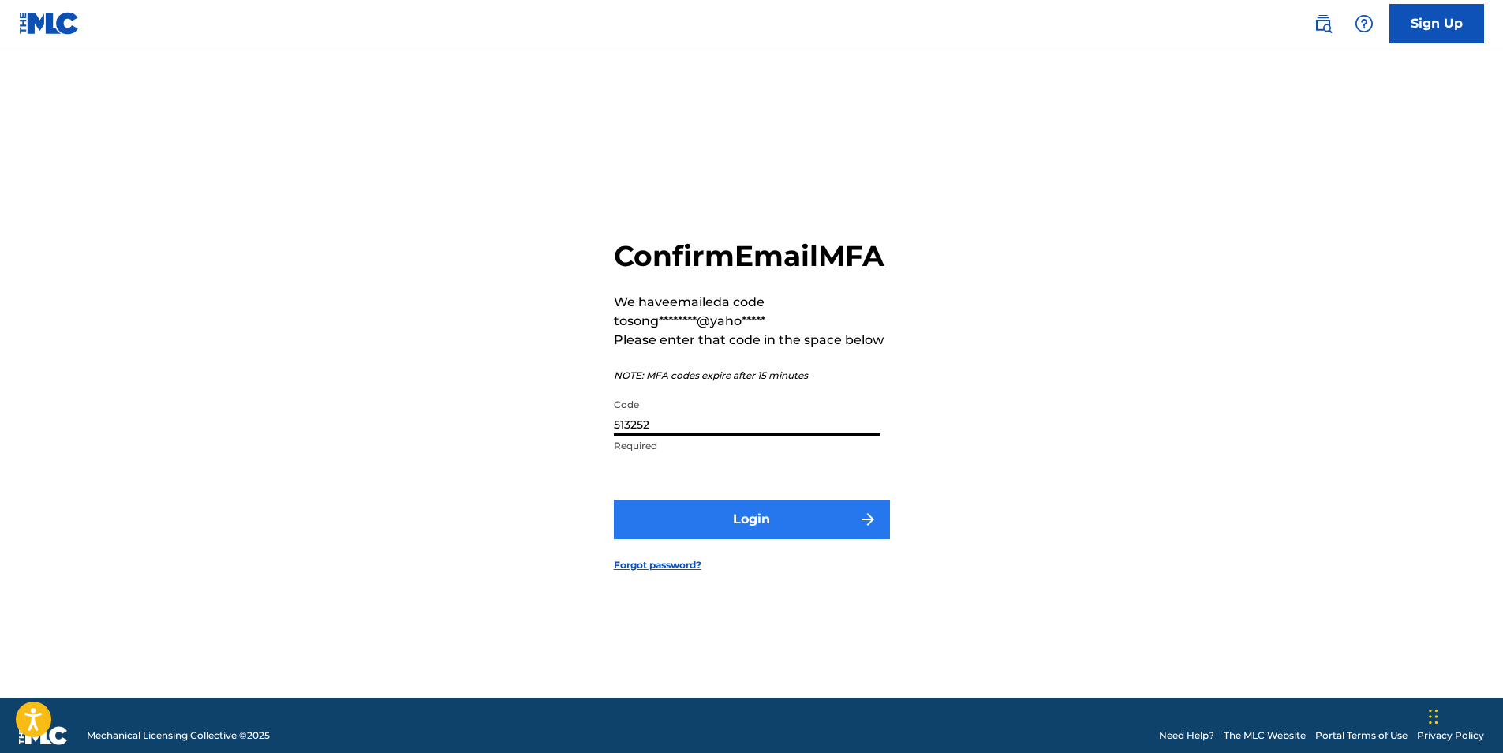
type input "513252"
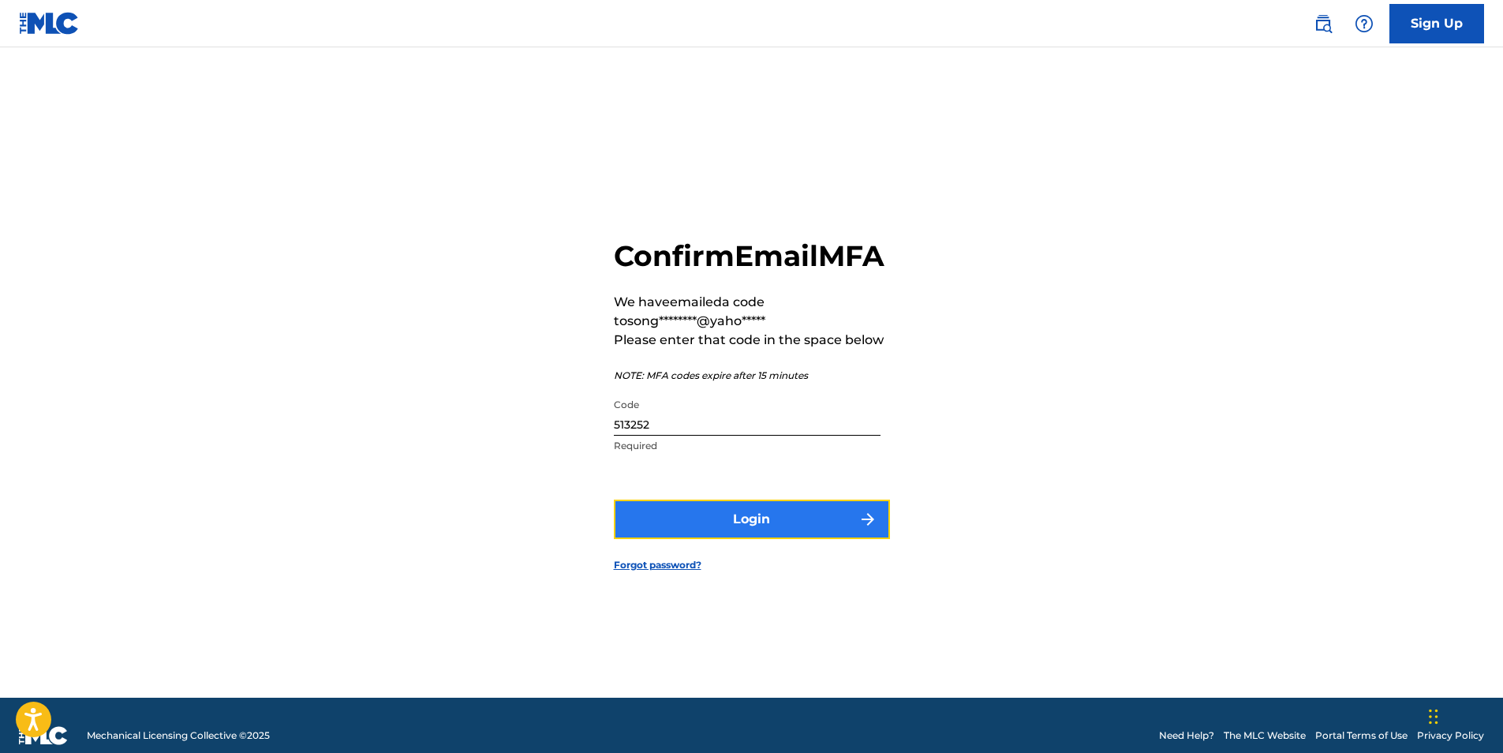
click at [733, 536] on button "Login" at bounding box center [752, 519] width 276 height 39
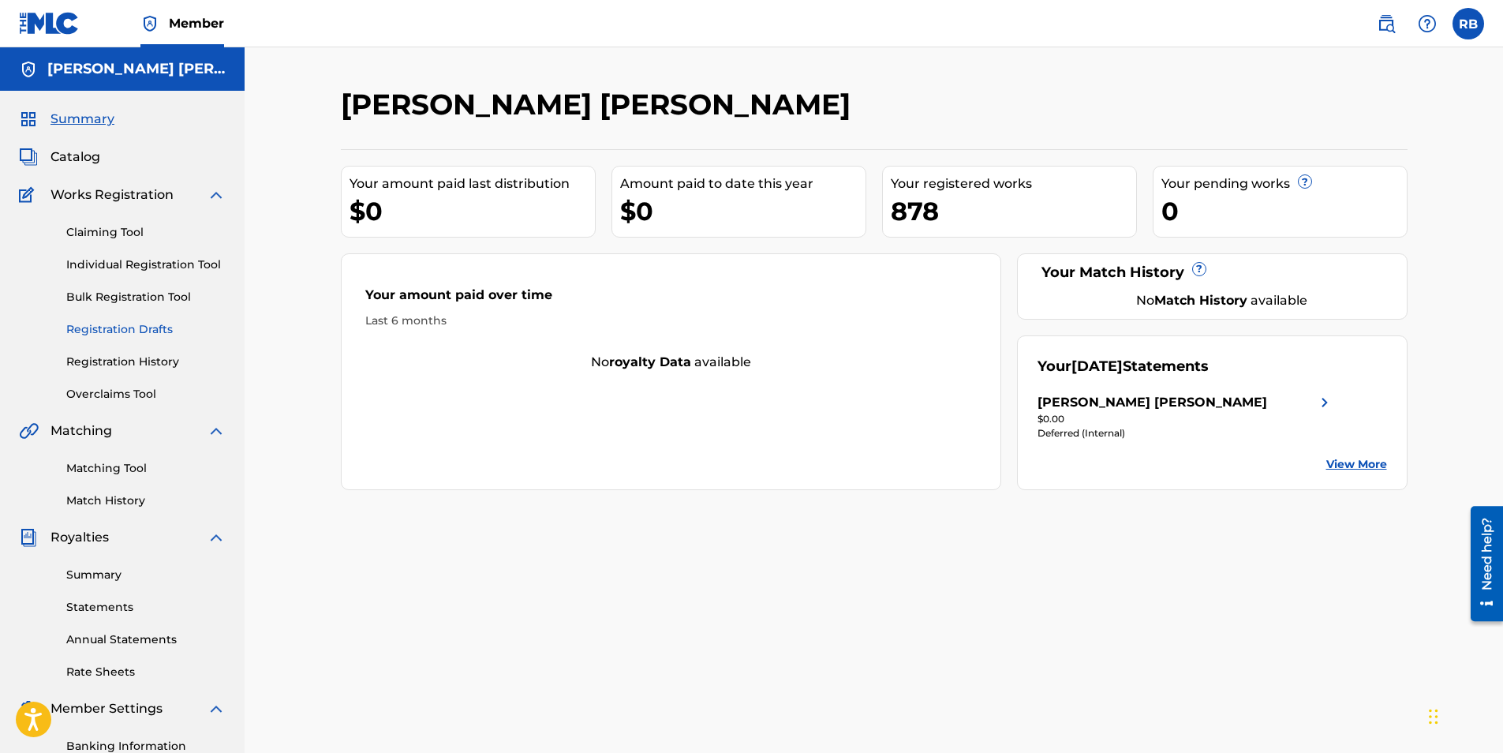
click at [123, 328] on link "Registration Drafts" at bounding box center [145, 329] width 159 height 17
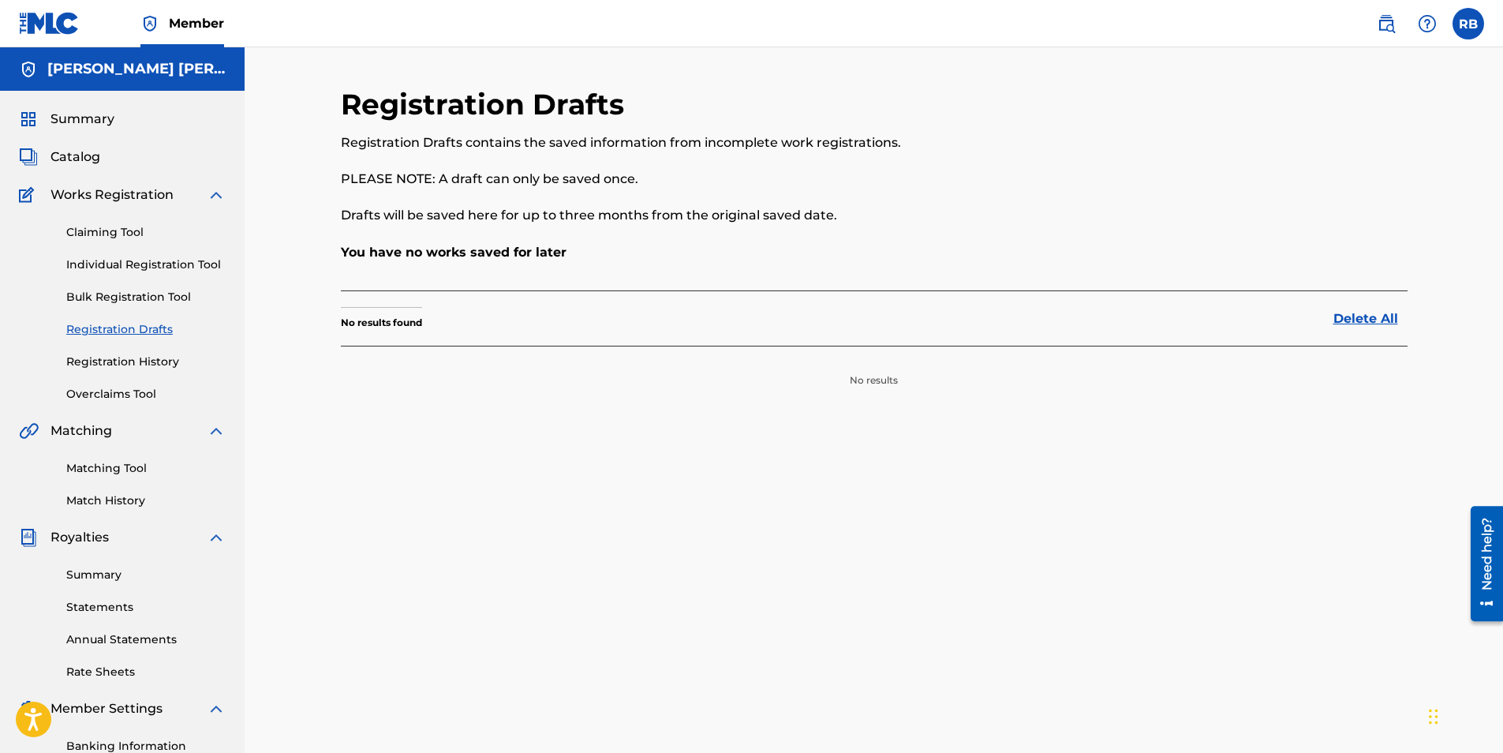
click at [129, 255] on div "Claiming Tool Individual Registration Tool Bulk Registration Tool Registration …" at bounding box center [122, 303] width 207 height 198
click at [129, 261] on link "Individual Registration Tool" at bounding box center [145, 264] width 159 height 17
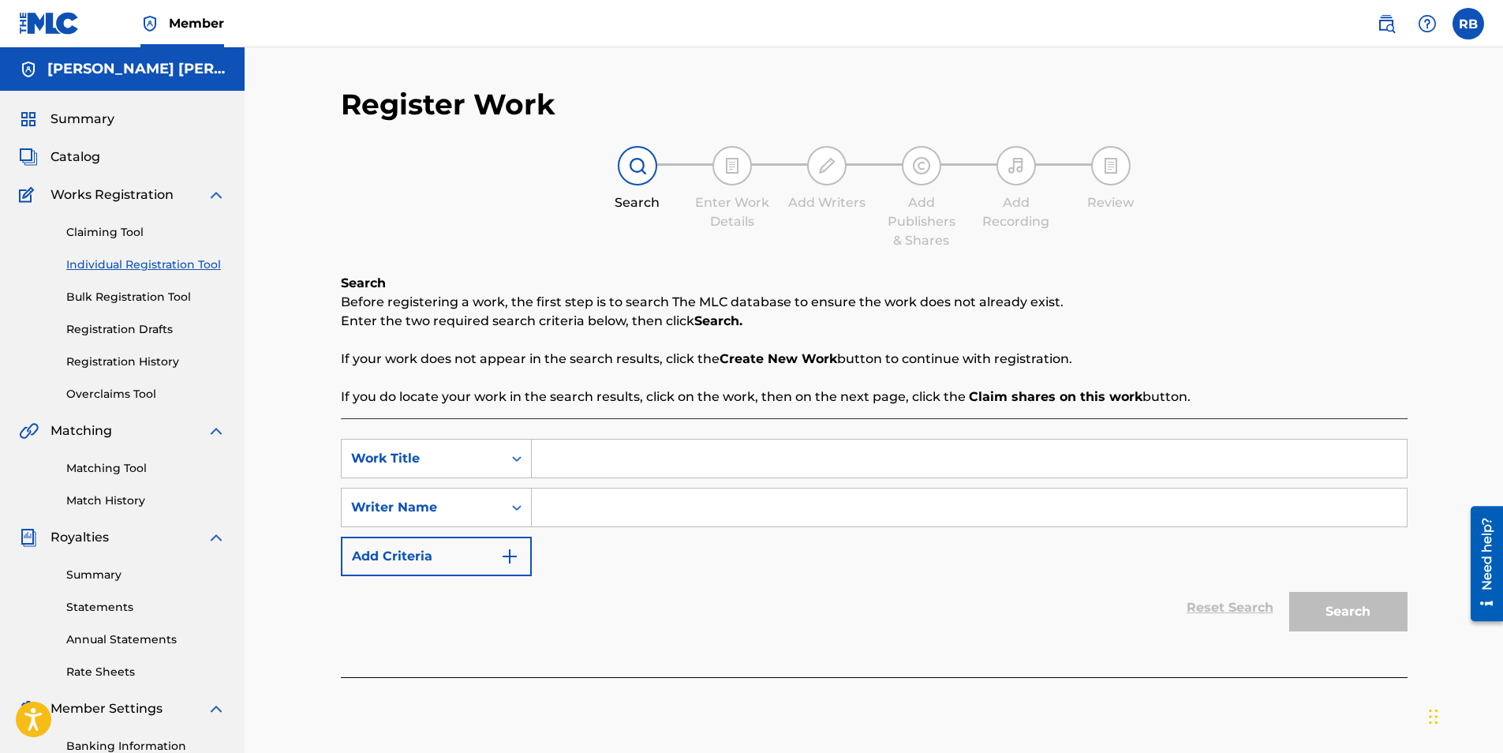
click at [591, 455] on input "Search Form" at bounding box center [969, 459] width 875 height 38
drag, startPoint x: 568, startPoint y: 452, endPoint x: 575, endPoint y: 447, distance: 8.5
click at [568, 451] on input "Search Form" at bounding box center [969, 459] width 875 height 38
paste input "Taking a Chance aka My Time Machine"
type input "Taking a Chance aka My Time Machine"
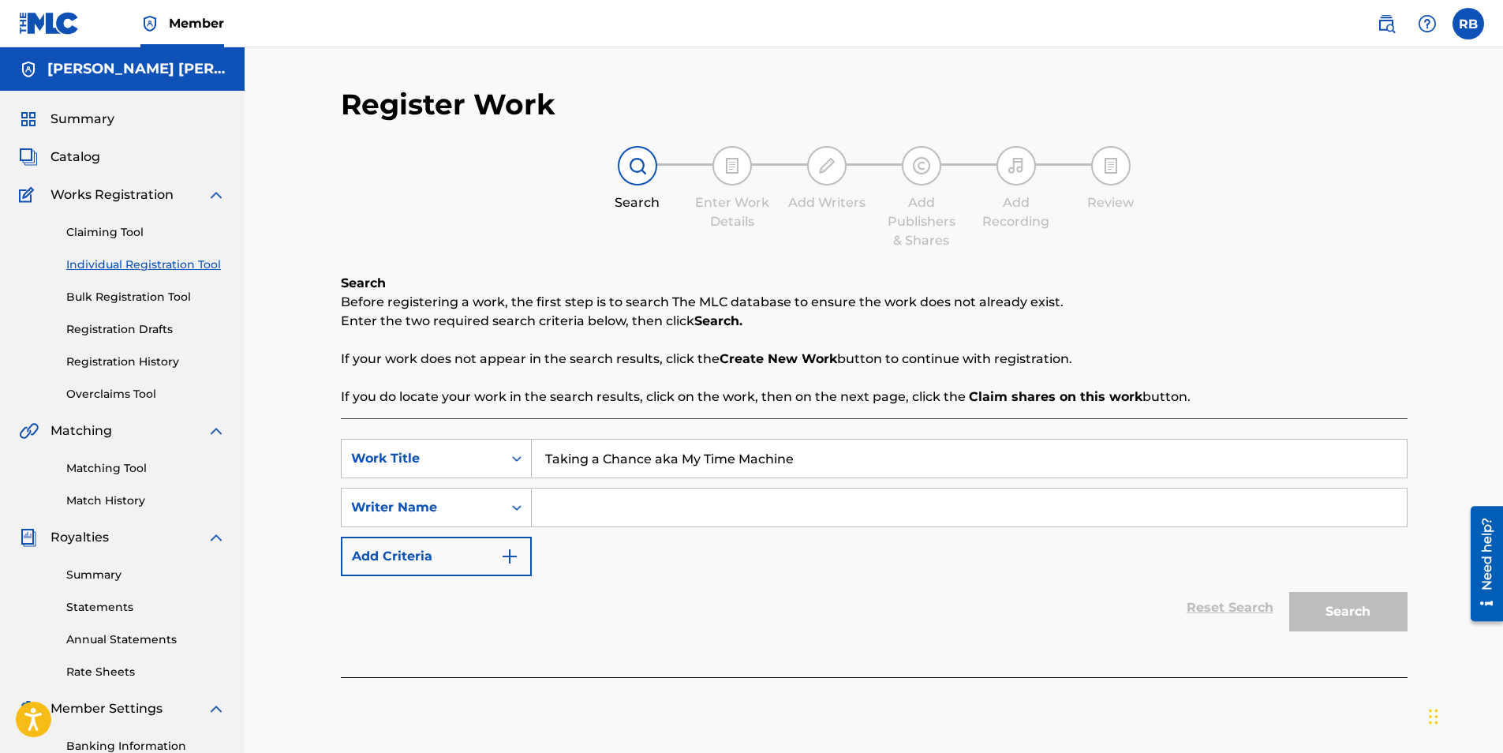
click at [580, 500] on input "Search Form" at bounding box center [969, 507] width 875 height 38
drag, startPoint x: 689, startPoint y: 508, endPoint x: 485, endPoint y: 509, distance: 204.4
click at [485, 509] on div "SearchWithCriteriae158d00a-36a6-4272-bfba-f70783621b6d Writer Name Richard Melv…" at bounding box center [874, 507] width 1067 height 39
click at [767, 503] on input "[PERSON_NAME] [PERSON_NAME]" at bounding box center [969, 507] width 875 height 38
type input "[PERSON_NAME] [PERSON_NAME]"
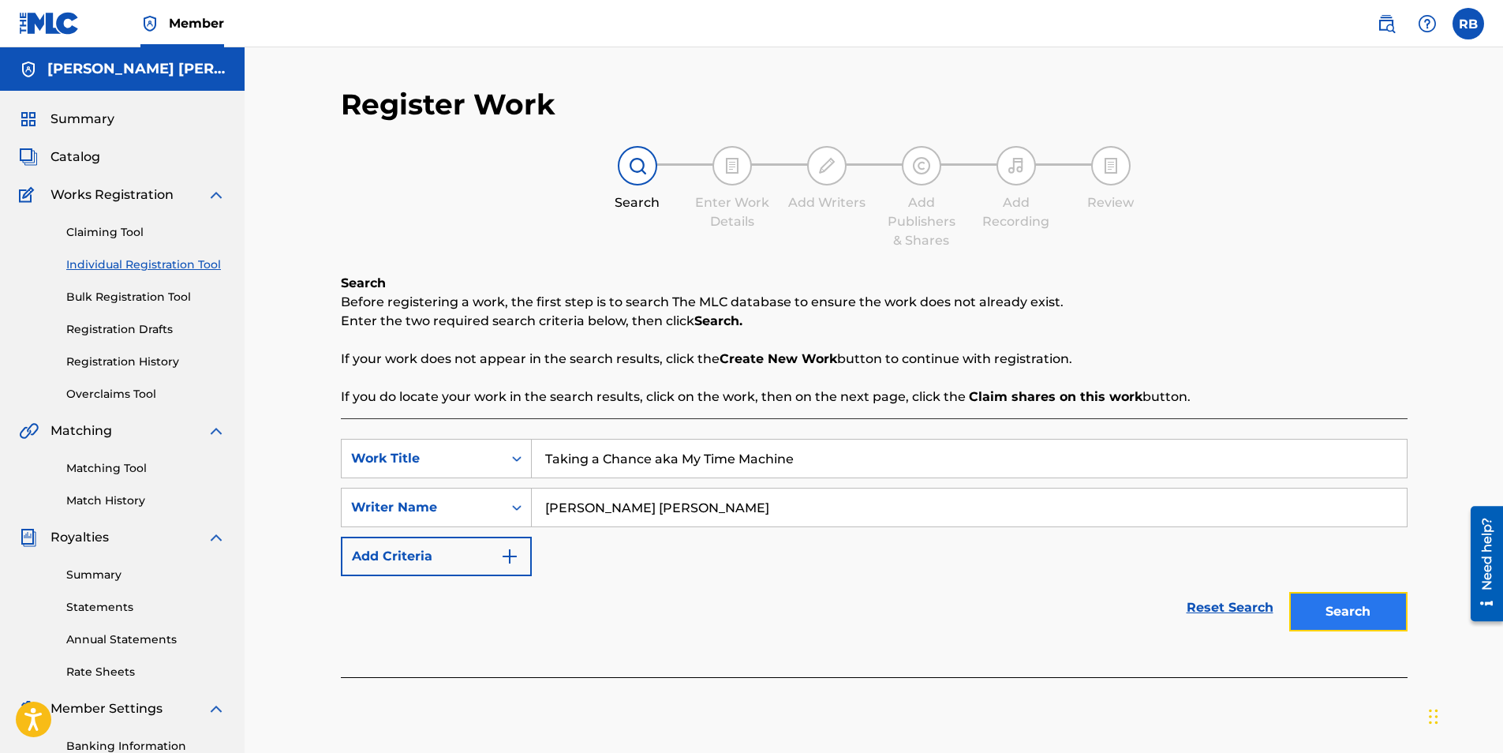
click at [1314, 618] on button "Search" at bounding box center [1348, 611] width 118 height 39
